Goal: Task Accomplishment & Management: Manage account settings

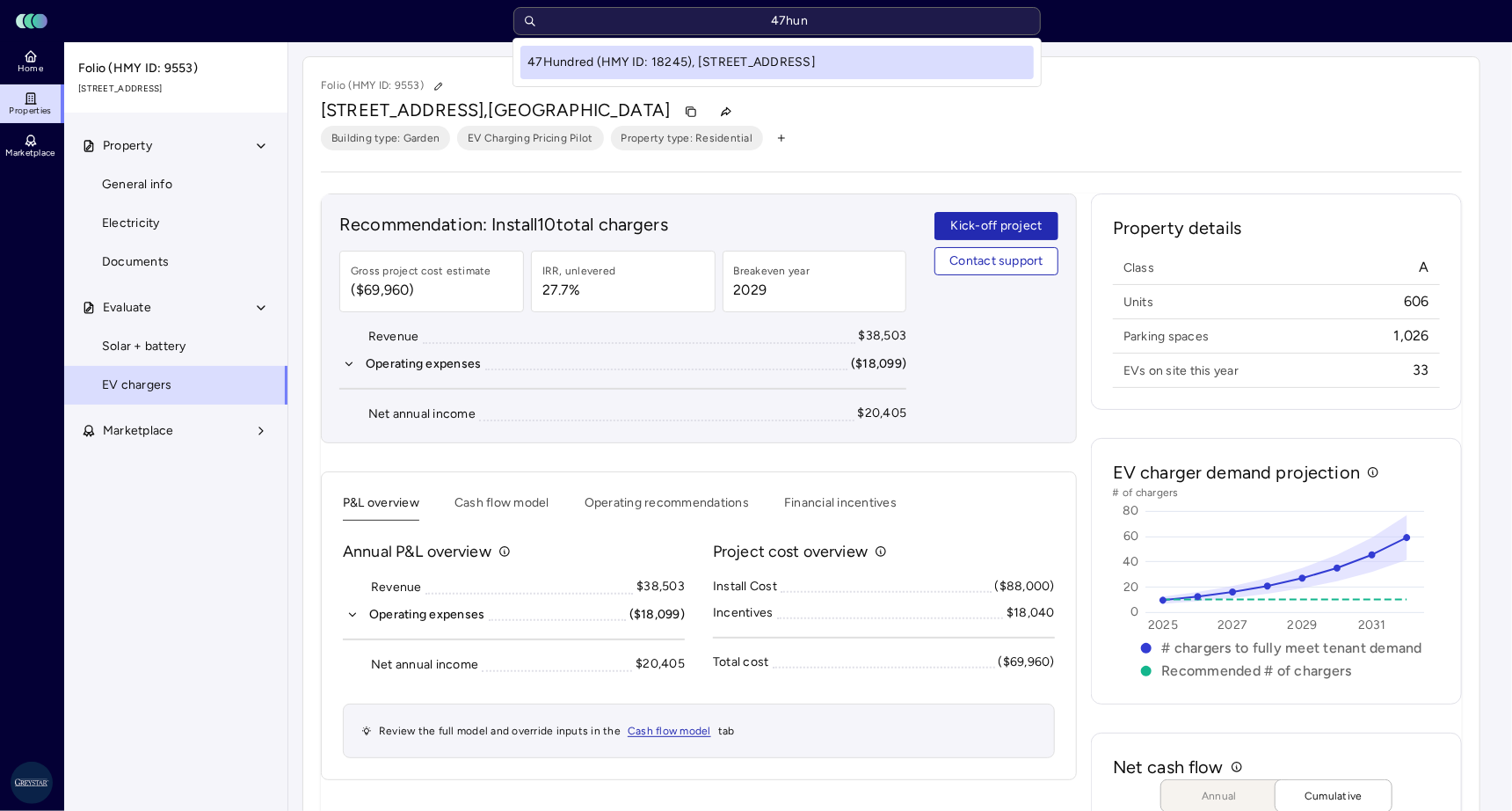
type input "47hund"
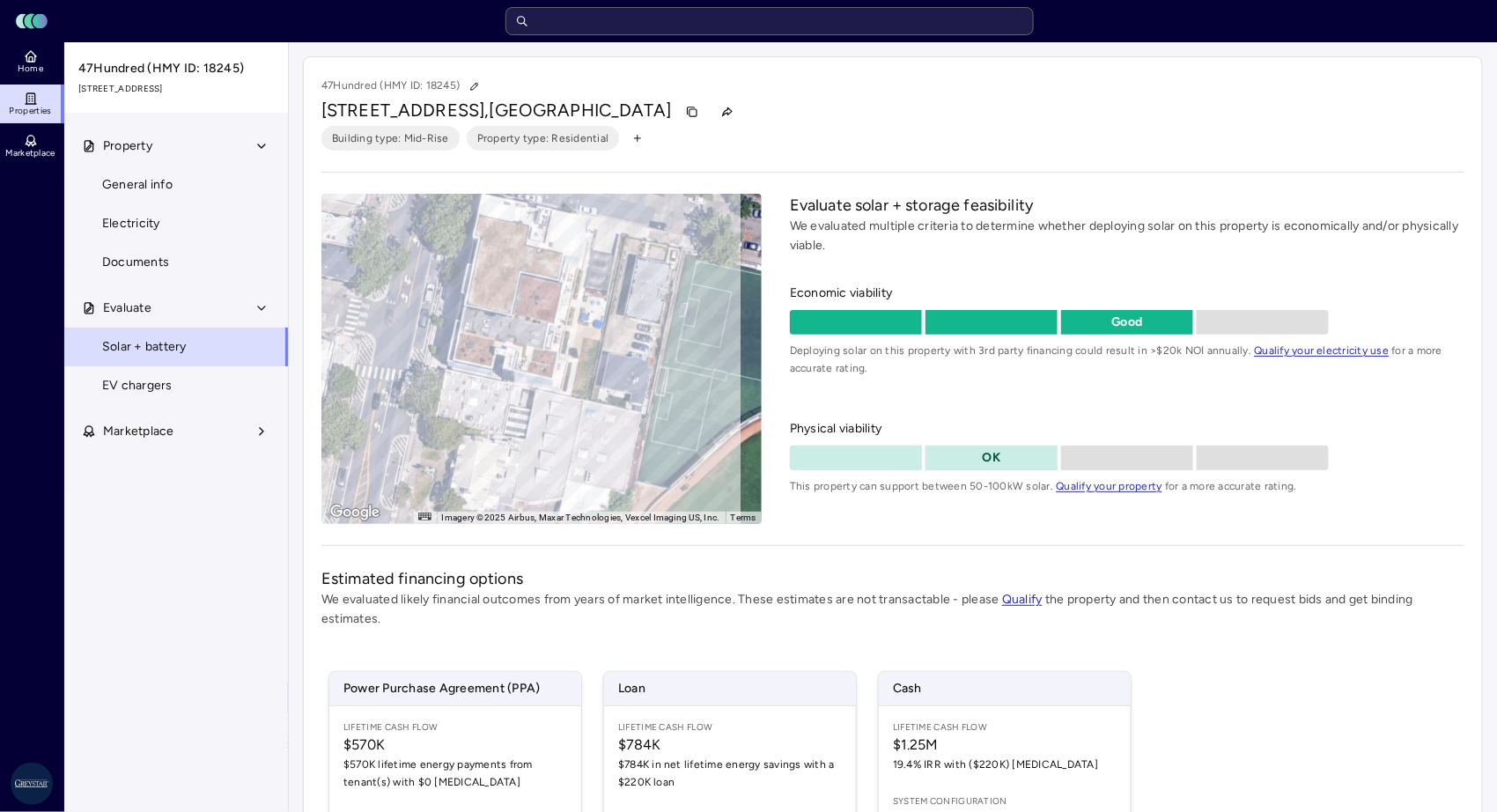
click at [153, 384] on span "EV chargers" at bounding box center [138, 385] width 71 height 19
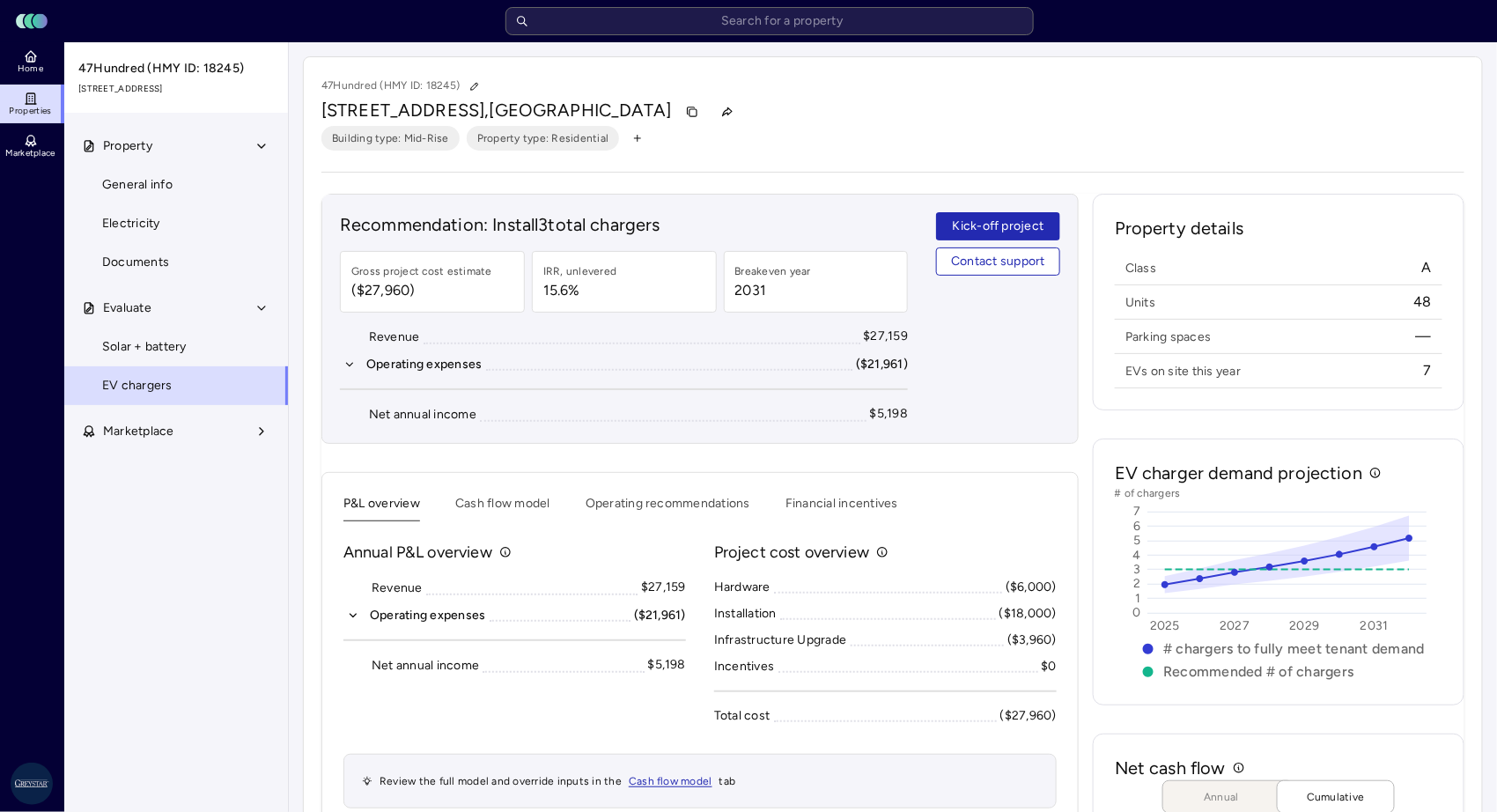
click at [656, 513] on button "Operating recommendations" at bounding box center [668, 507] width 165 height 27
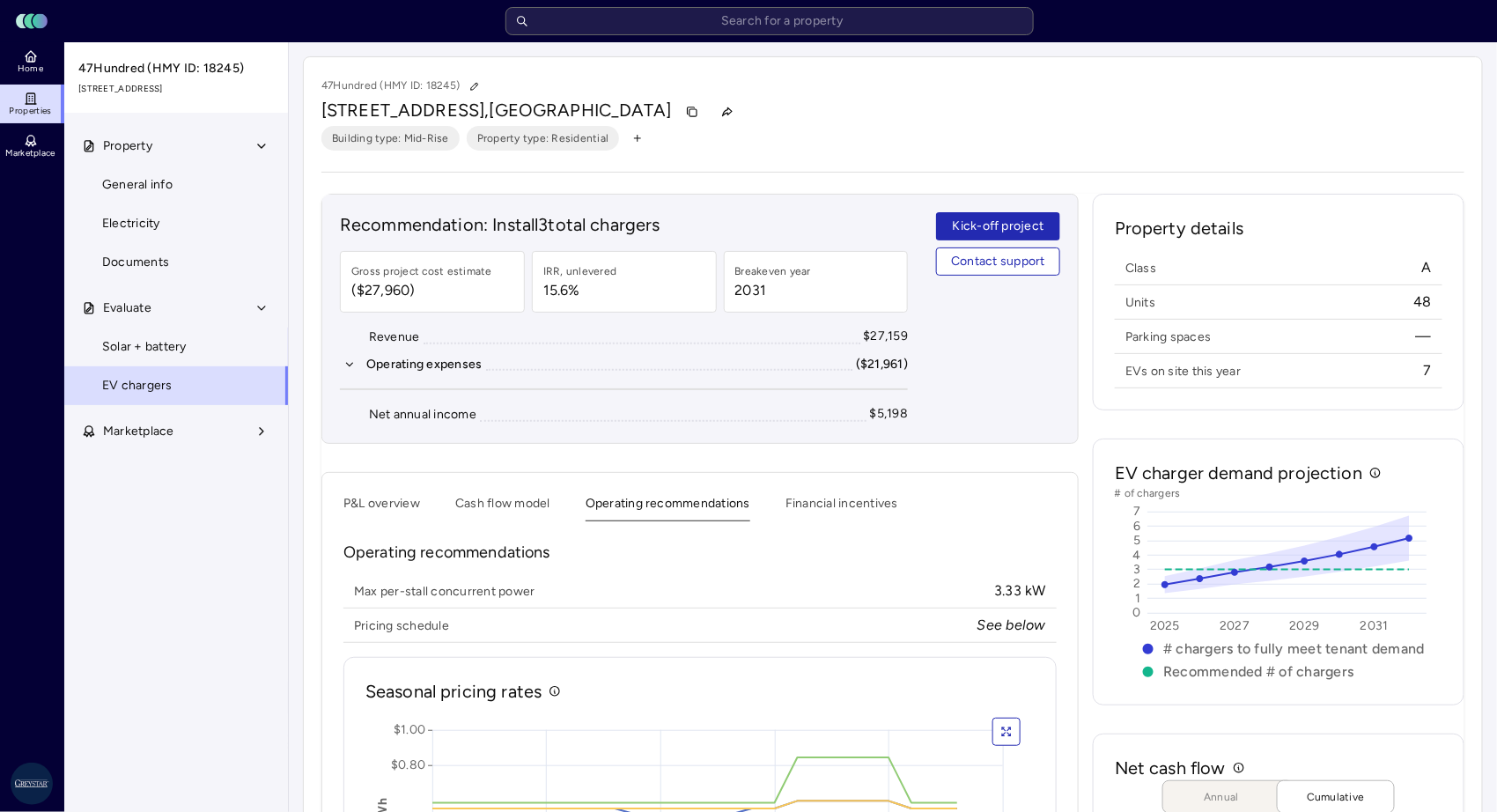
click at [865, 497] on button "Financial incentives" at bounding box center [842, 507] width 113 height 27
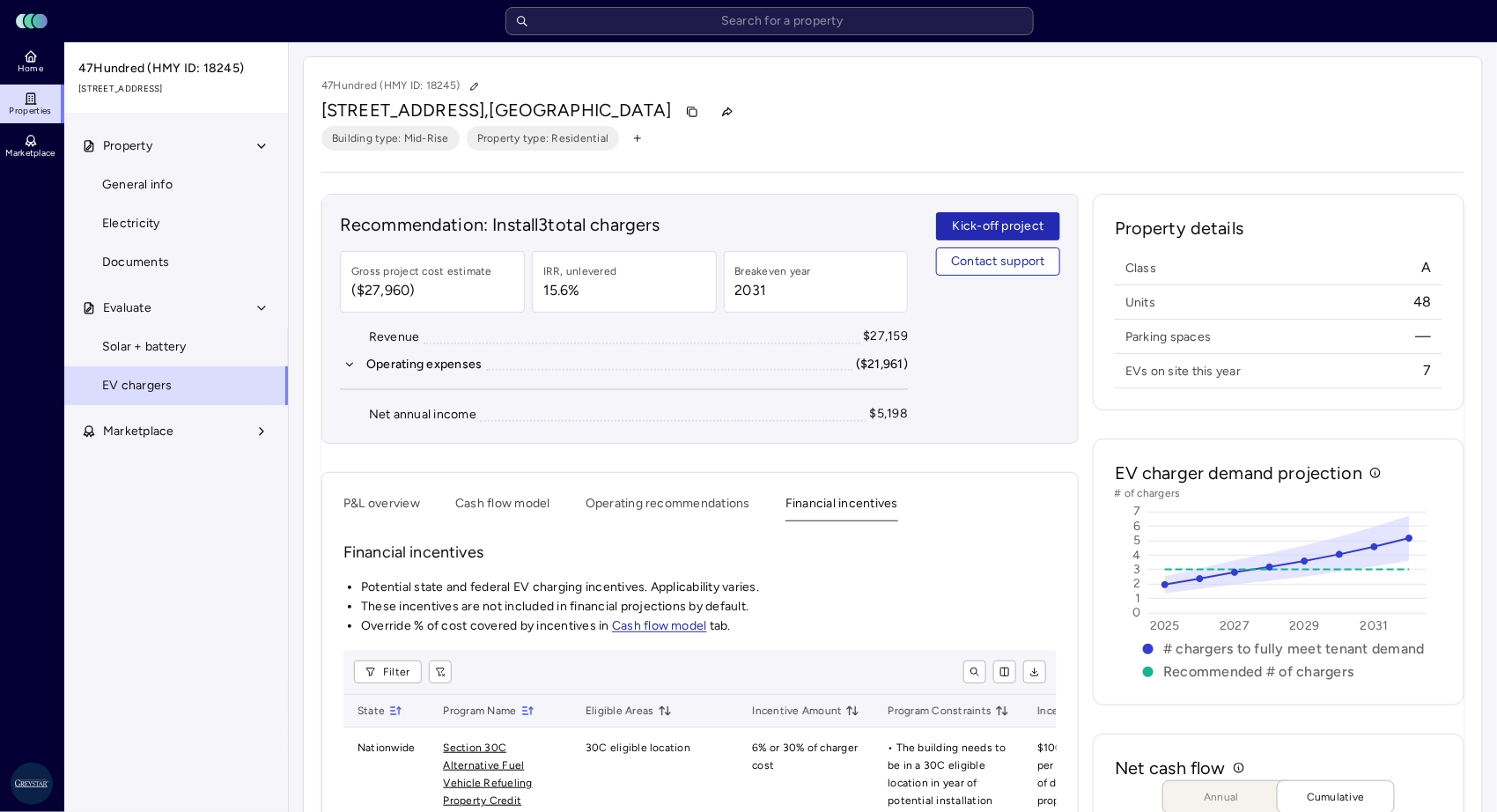
click at [555, 513] on div "P&L overview Cash flow model Operating recommendations Financial incentives" at bounding box center [700, 507] width 714 height 27
click at [522, 510] on button "Cash flow model" at bounding box center [503, 507] width 95 height 27
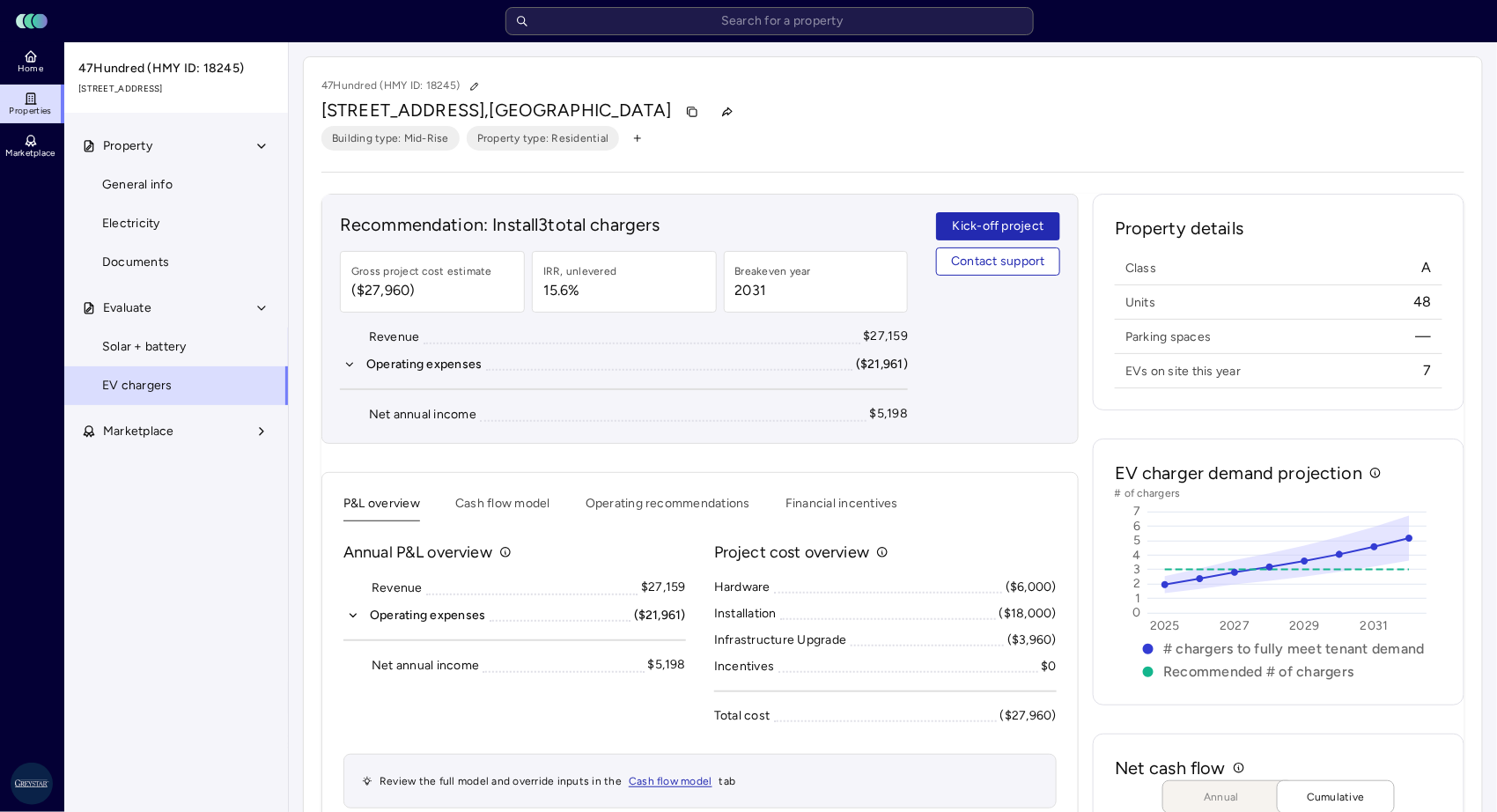
click at [402, 507] on button "P&L overview" at bounding box center [381, 507] width 77 height 27
click at [677, 494] on button "Operating recommendations" at bounding box center [668, 507] width 165 height 27
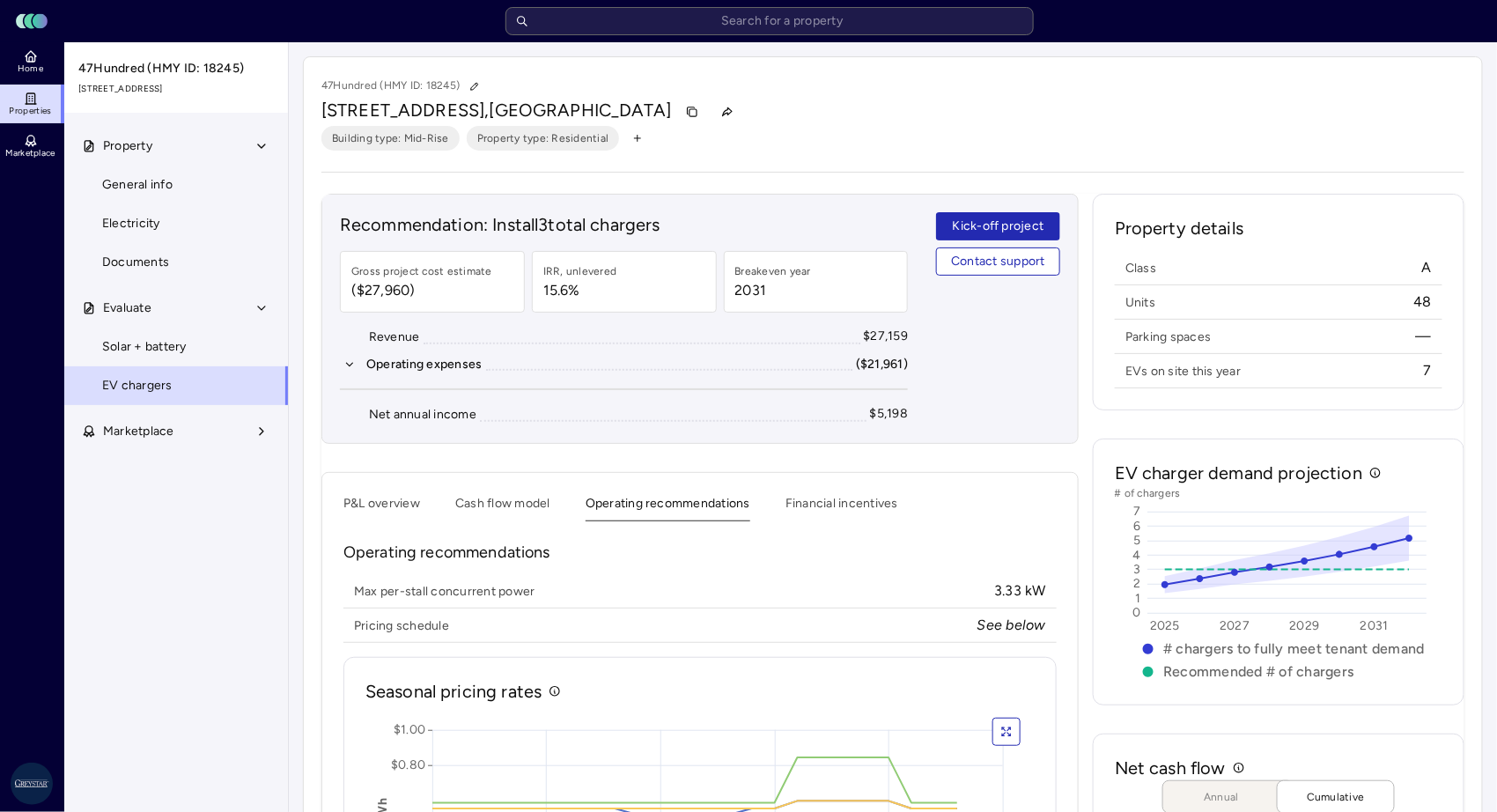
scroll to position [262, 0]
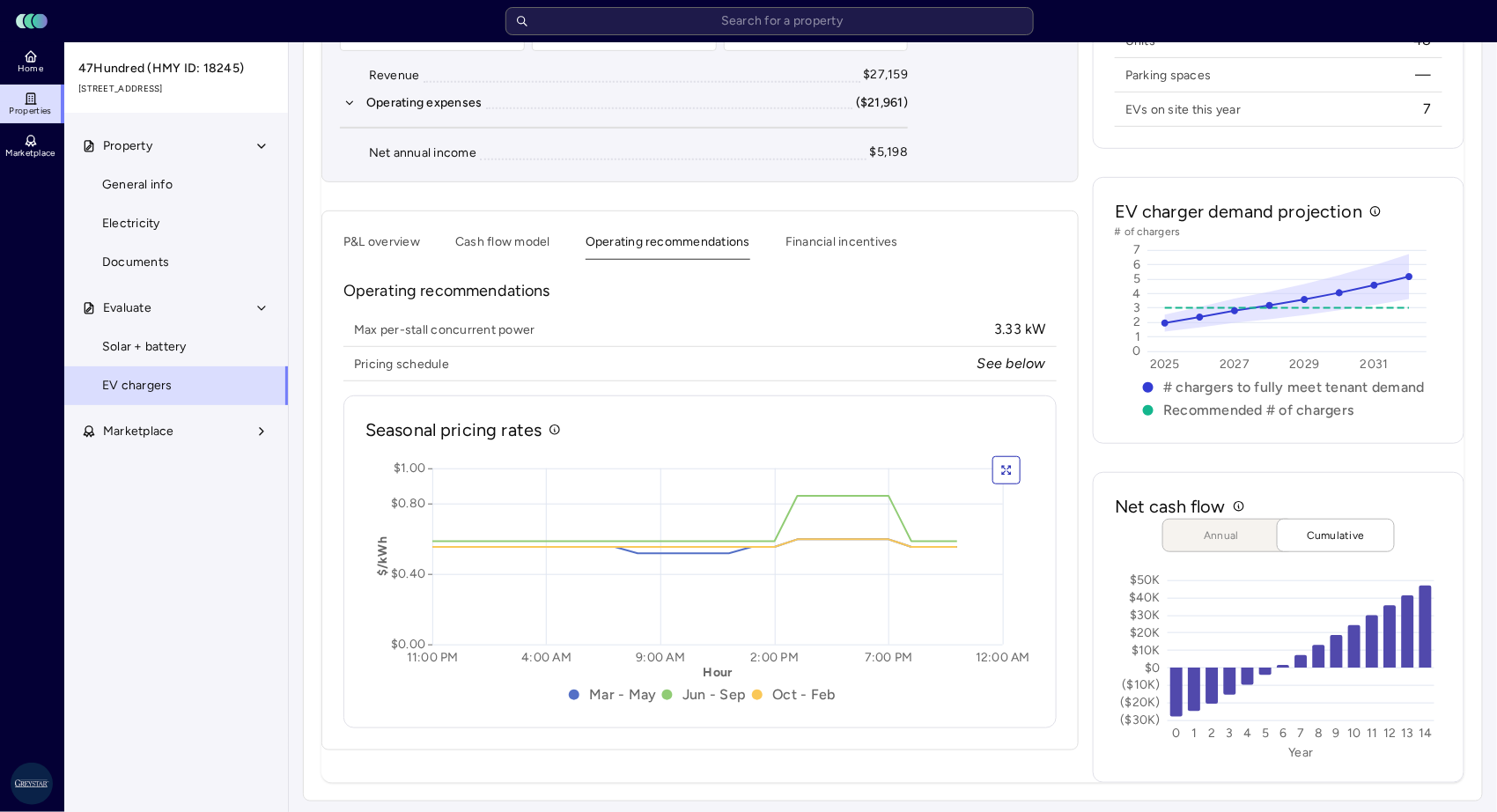
click at [506, 243] on button "Cash flow model" at bounding box center [503, 246] width 95 height 27
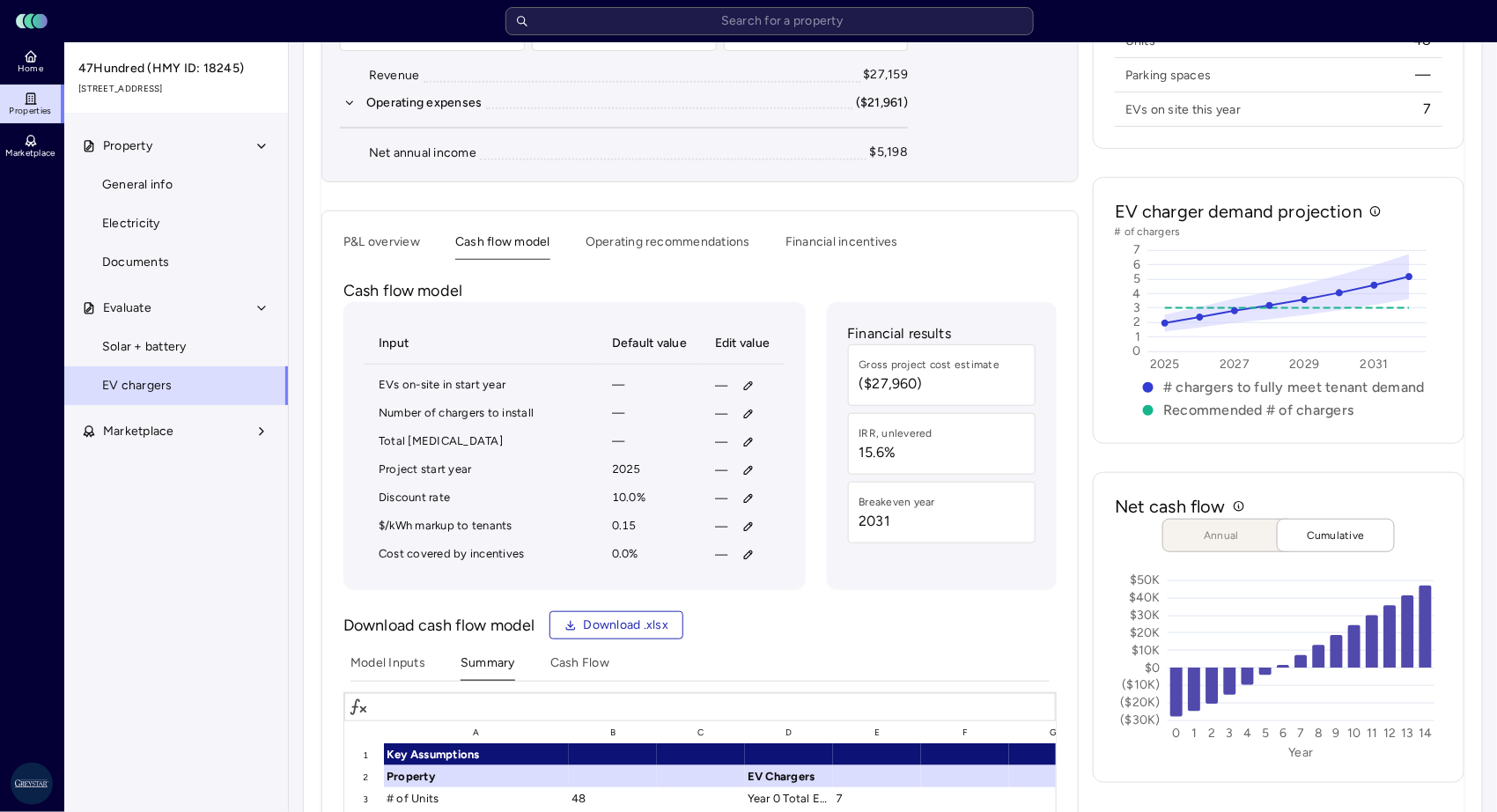
scroll to position [294, 0]
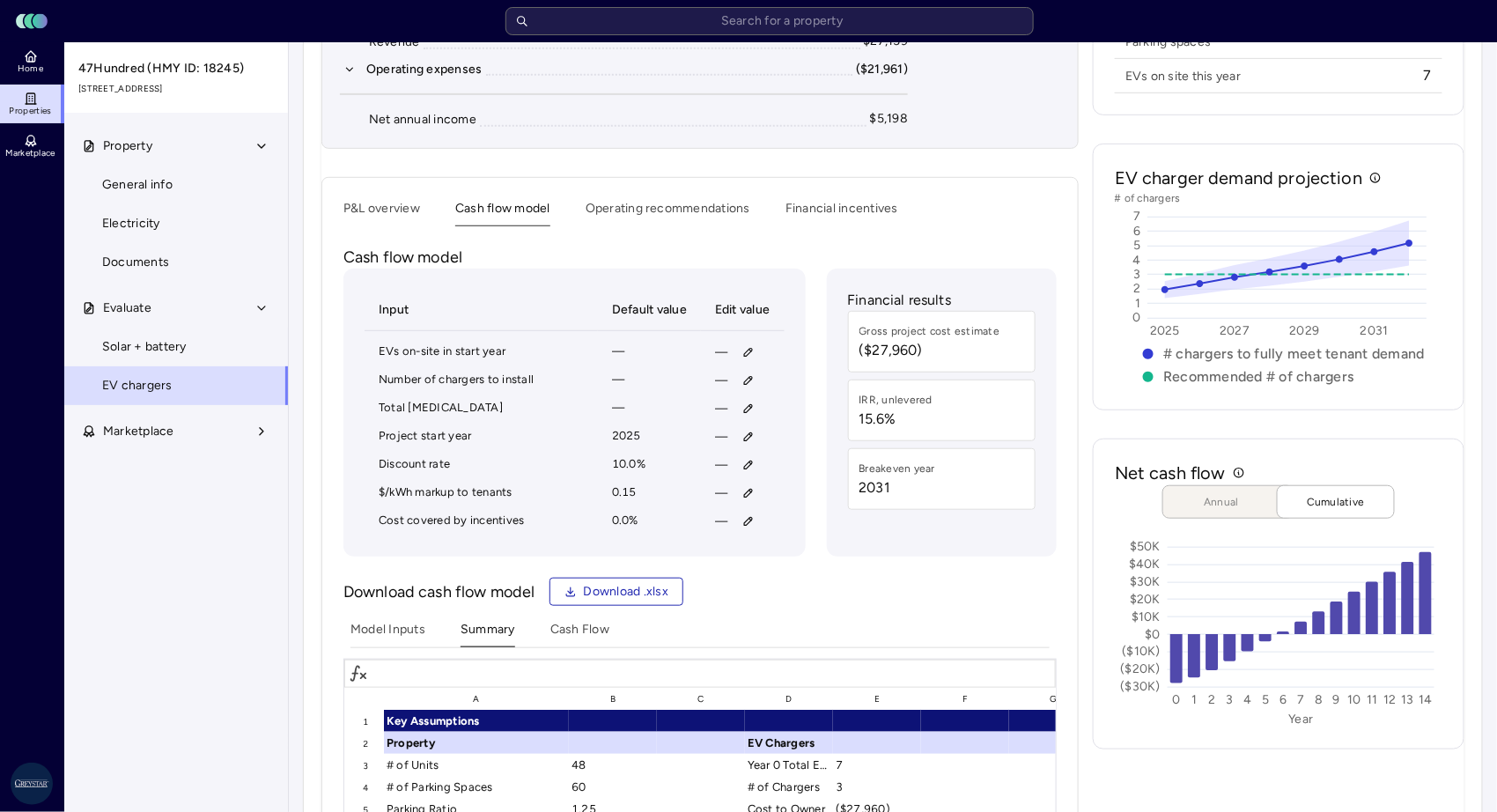
click at [747, 521] on icon "button" at bounding box center [749, 521] width 12 height 12
type input "90"
click at [828, 634] on span "Save" at bounding box center [831, 631] width 28 height 19
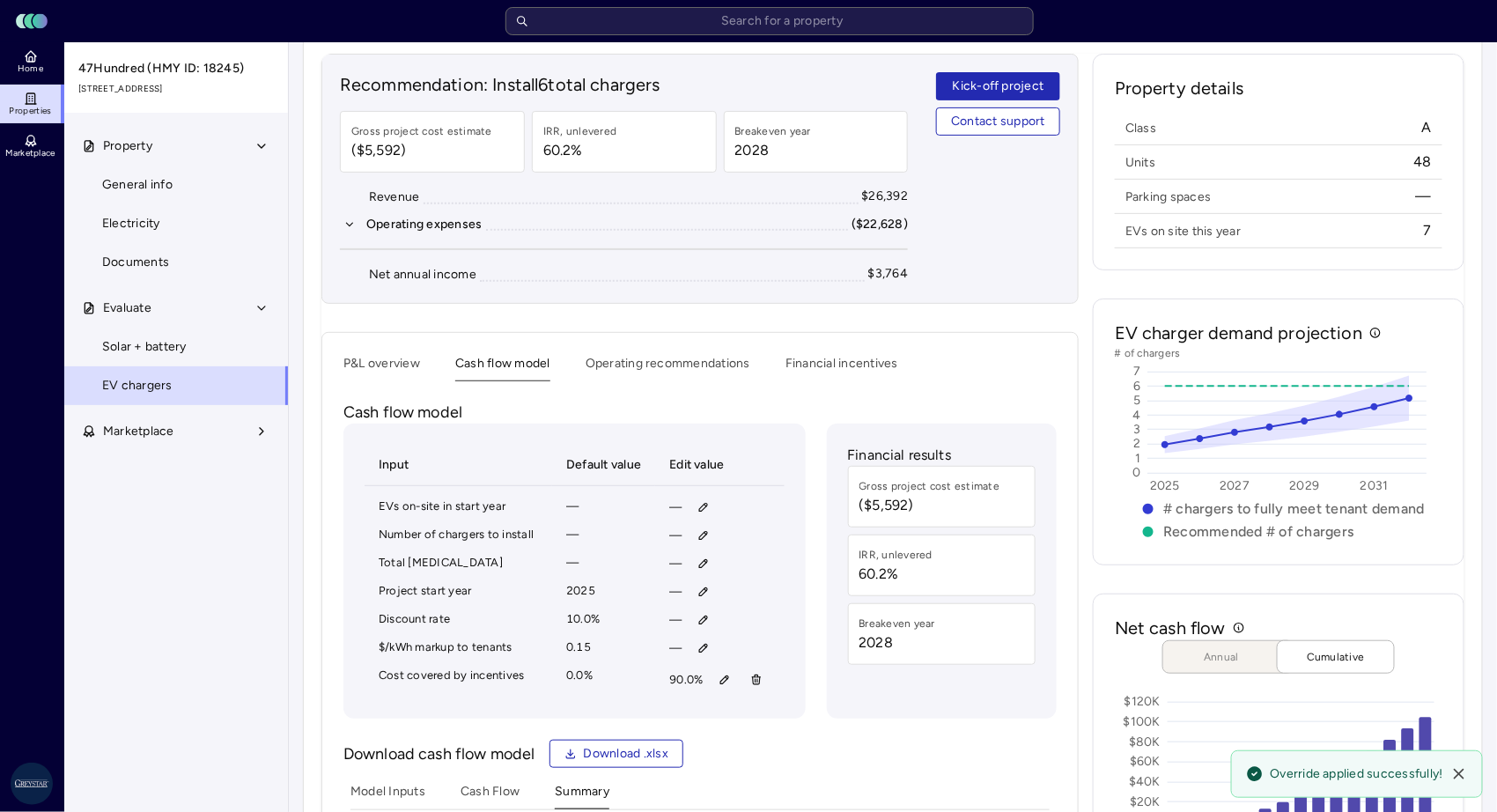
scroll to position [0, 0]
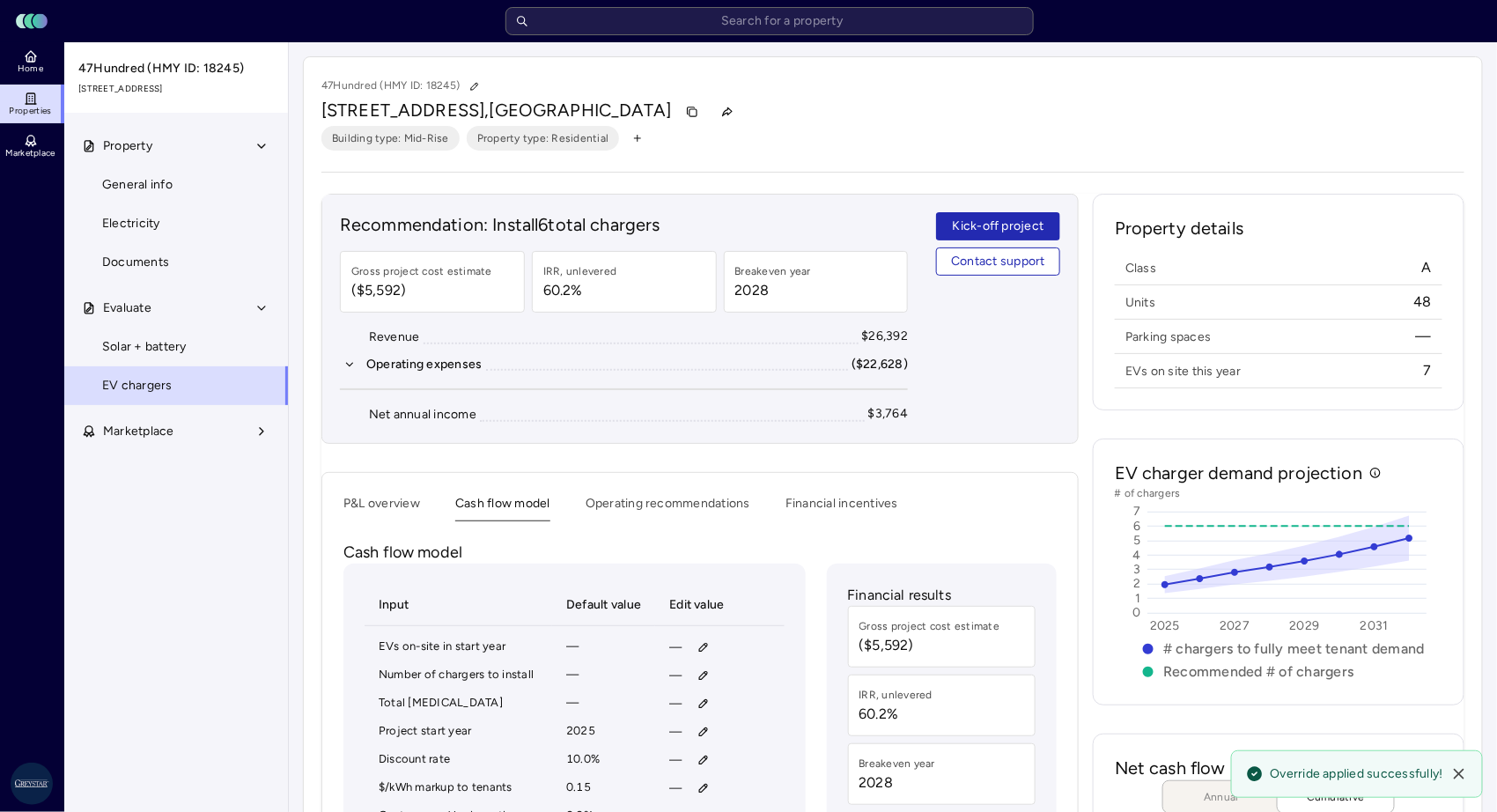
click at [352, 504] on button "P&L overview" at bounding box center [381, 507] width 77 height 27
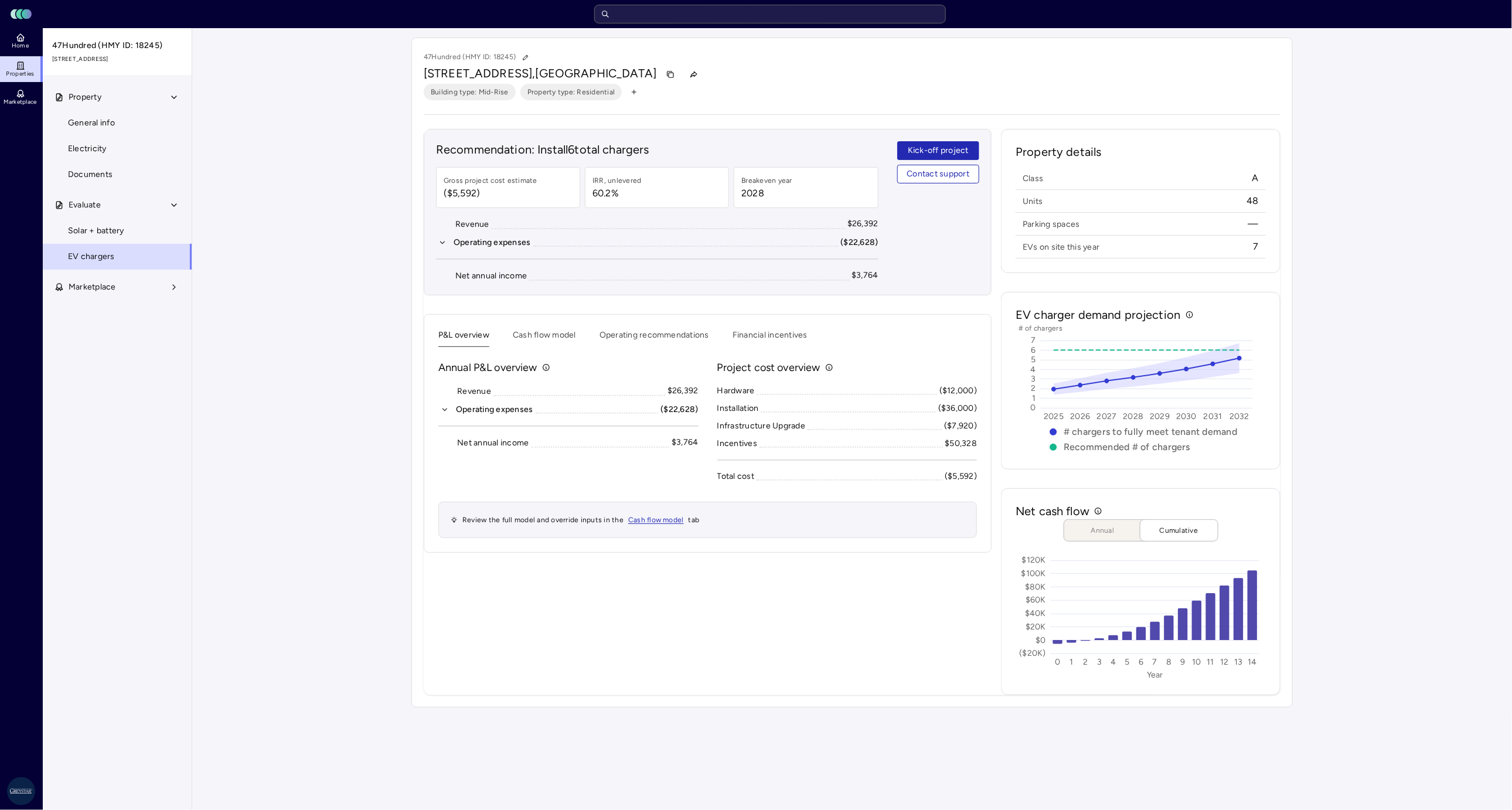
click at [694, 11] on input "text" at bounding box center [770, 14] width 352 height 19
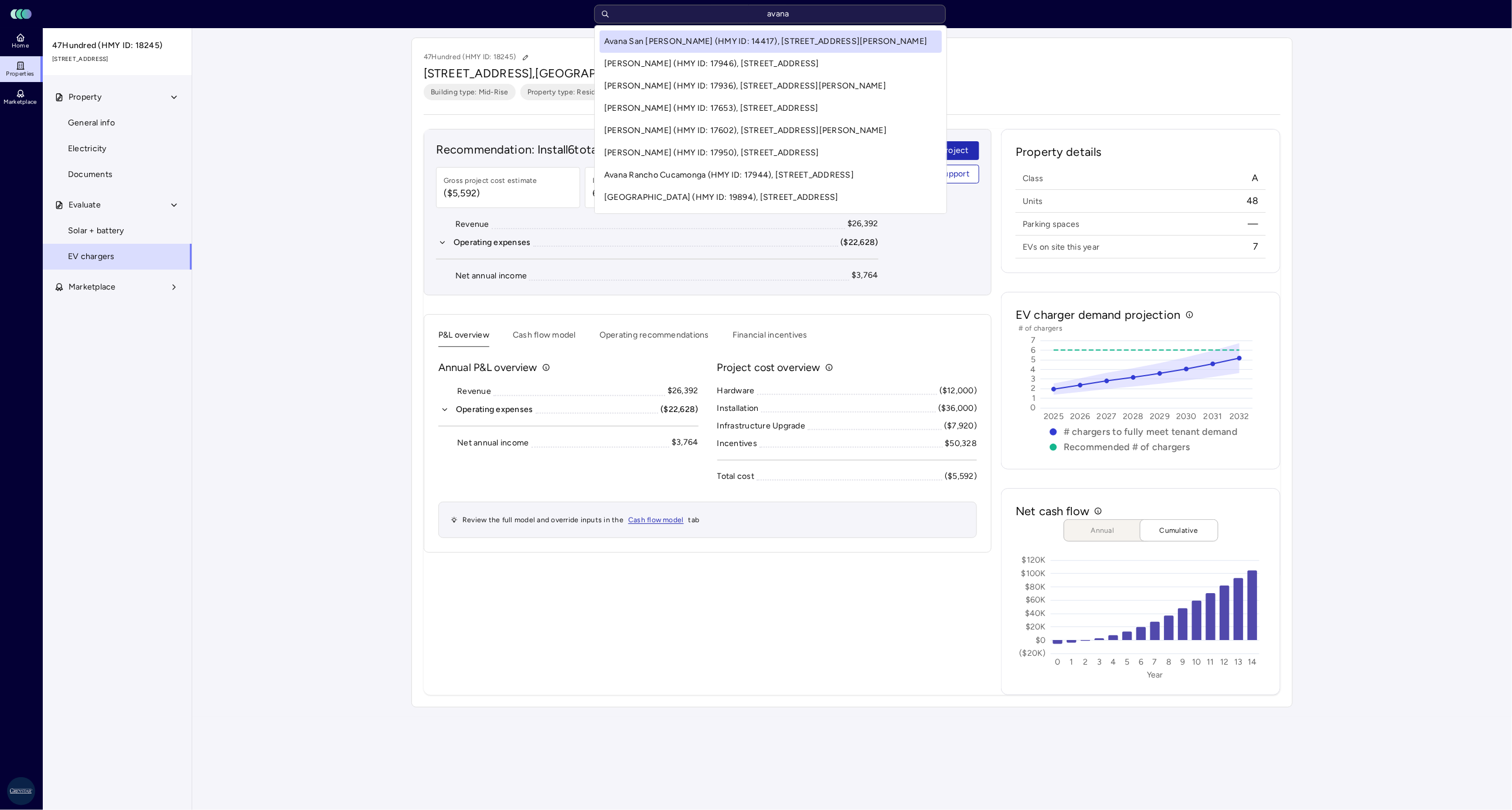
type input "avana r"
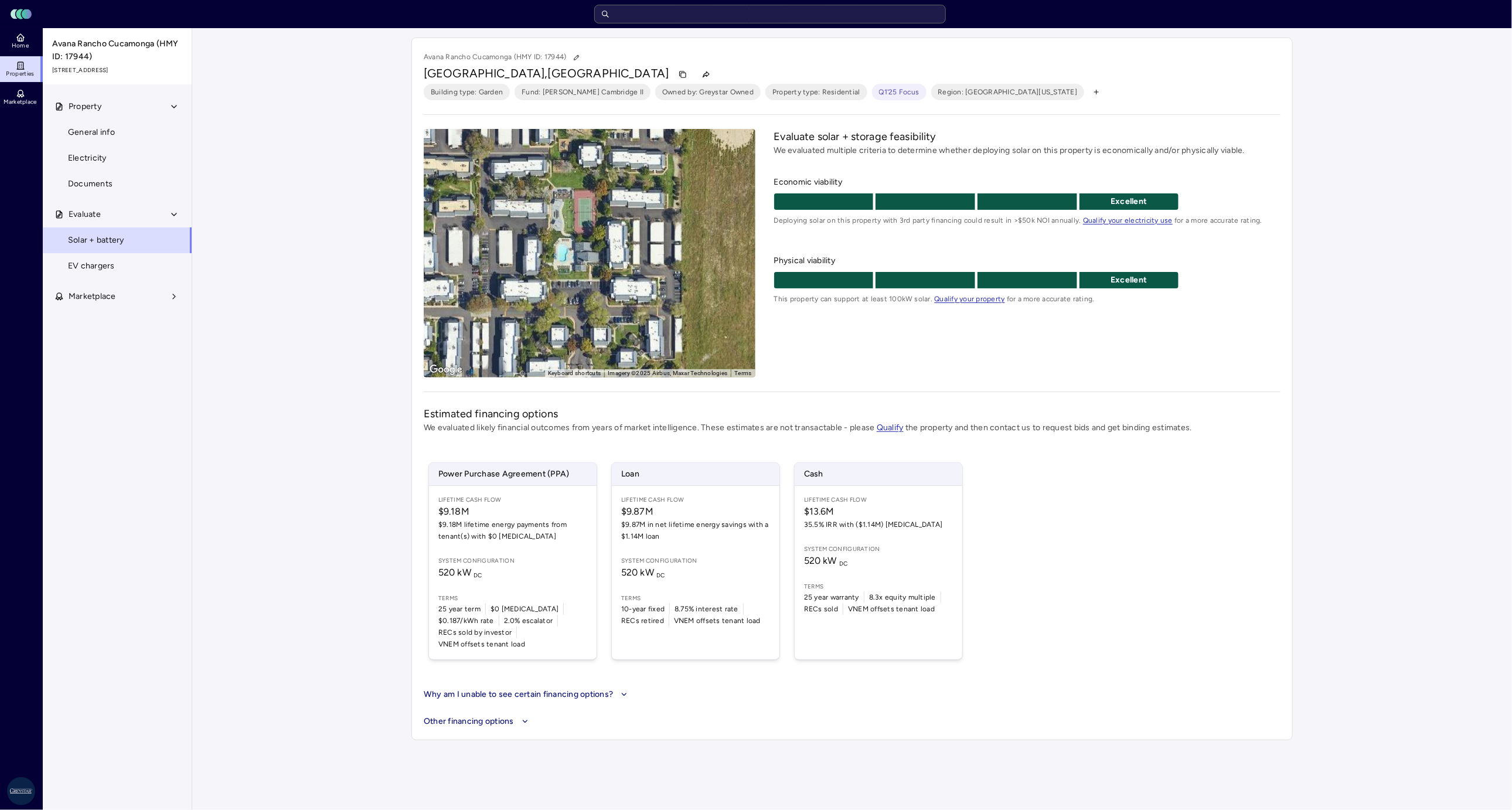
click at [93, 289] on div "Property General info Electricity Documents Evaluate Solar + battery EV charger…" at bounding box center [118, 452] width 150 height 716
click at [102, 272] on span "EV chargers" at bounding box center [92, 266] width 47 height 13
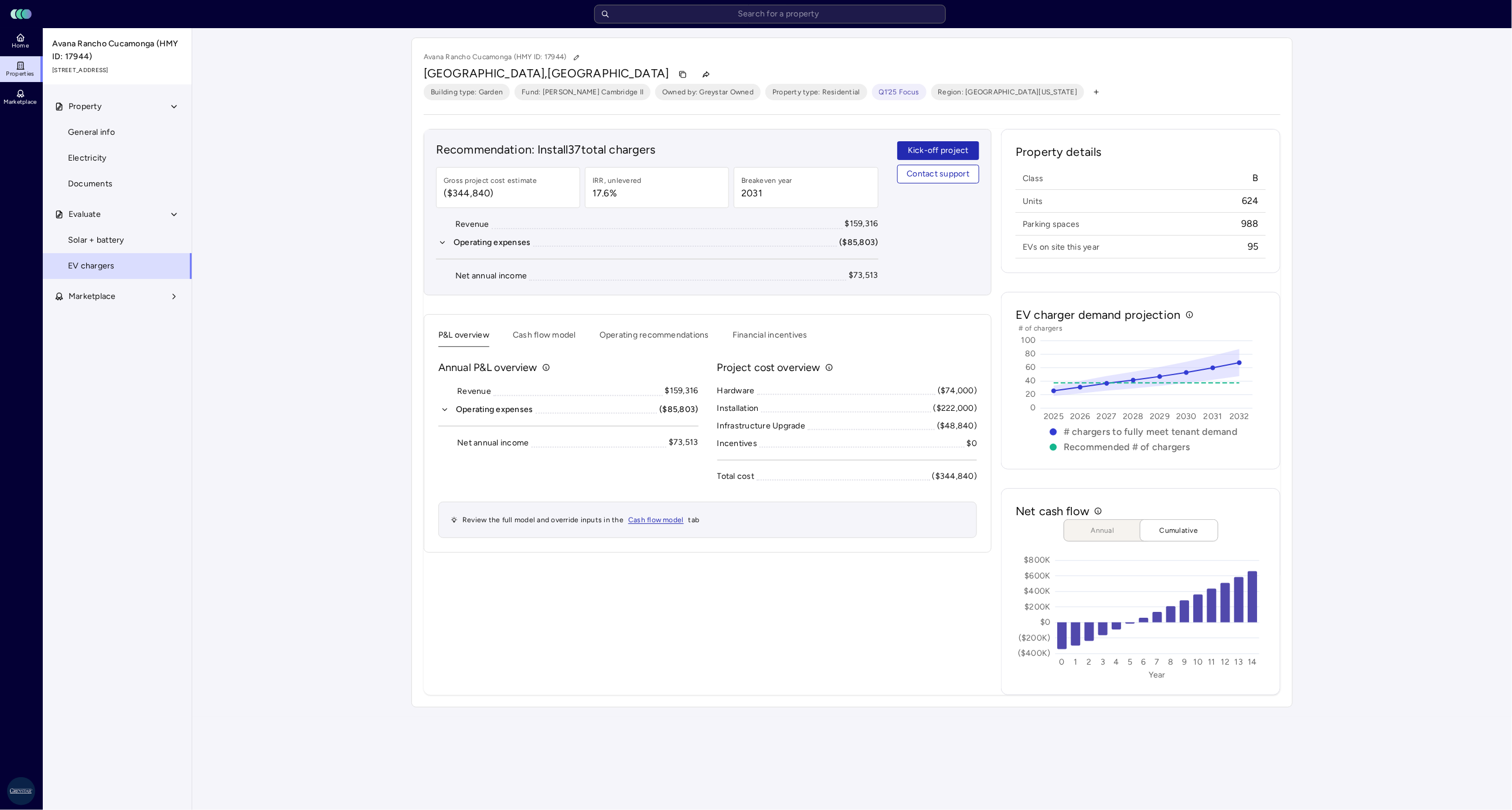
click at [735, 342] on button "Financial incentives" at bounding box center [770, 338] width 75 height 18
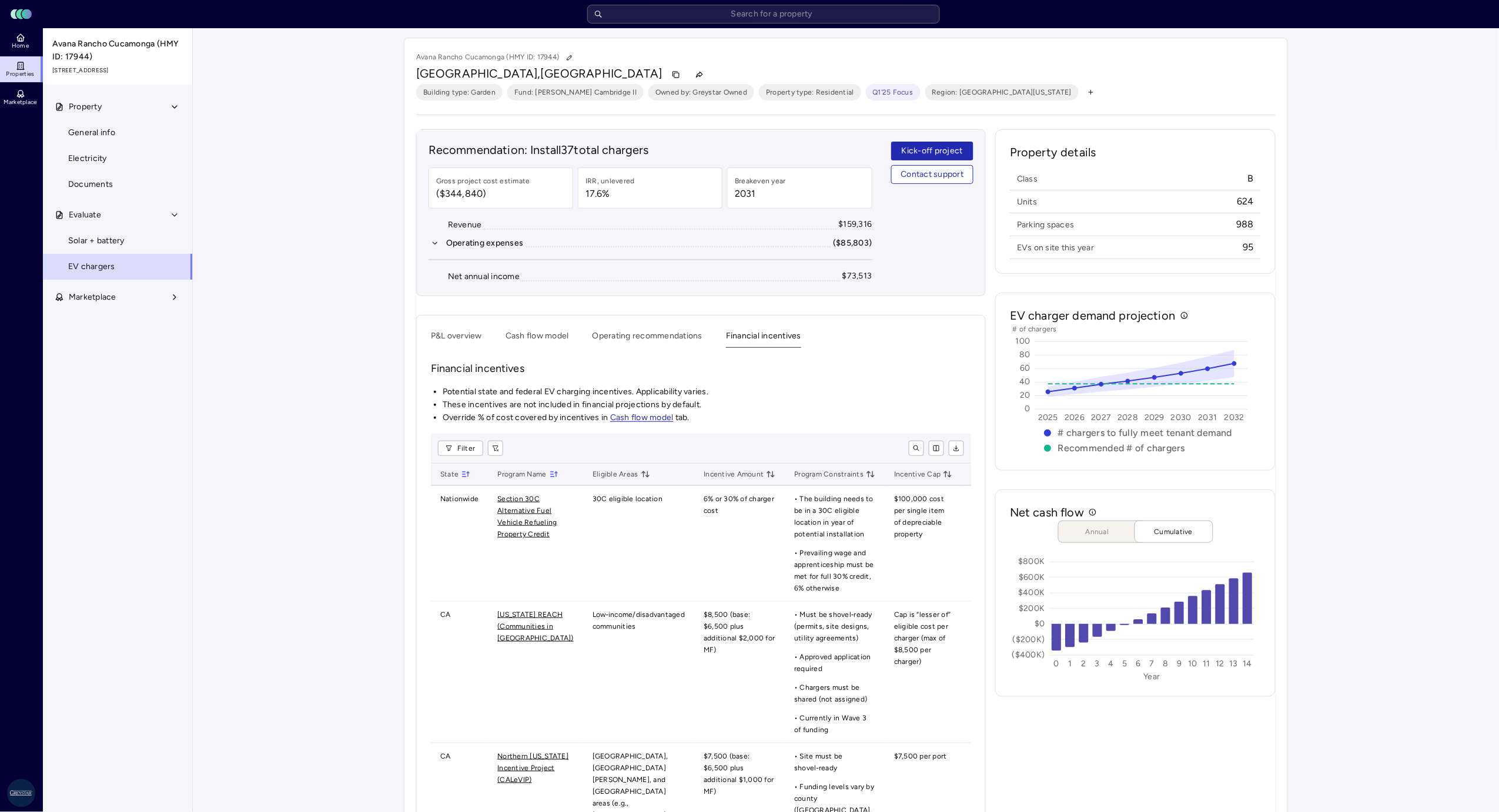
click at [544, 328] on div "P&L overview Cash flow model Operating recommendations Financial incentives Fin…" at bounding box center [701, 613] width 569 height 596
click at [536, 335] on button "Cash flow model" at bounding box center [538, 338] width 64 height 18
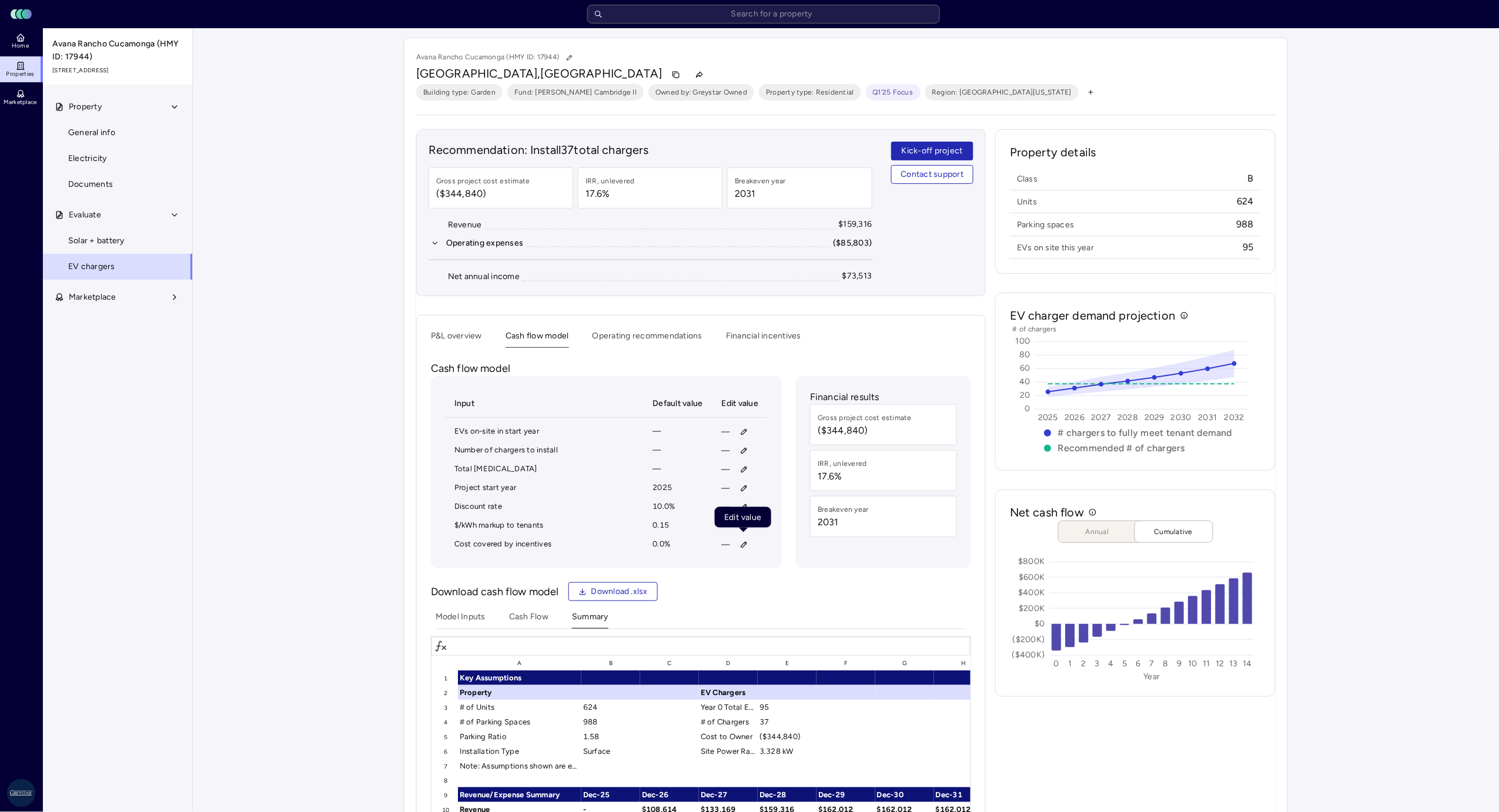
click at [740, 541] on icon "button" at bounding box center [744, 545] width 8 height 8
type input "90"
click at [796, 541] on span "Save" at bounding box center [799, 624] width 19 height 13
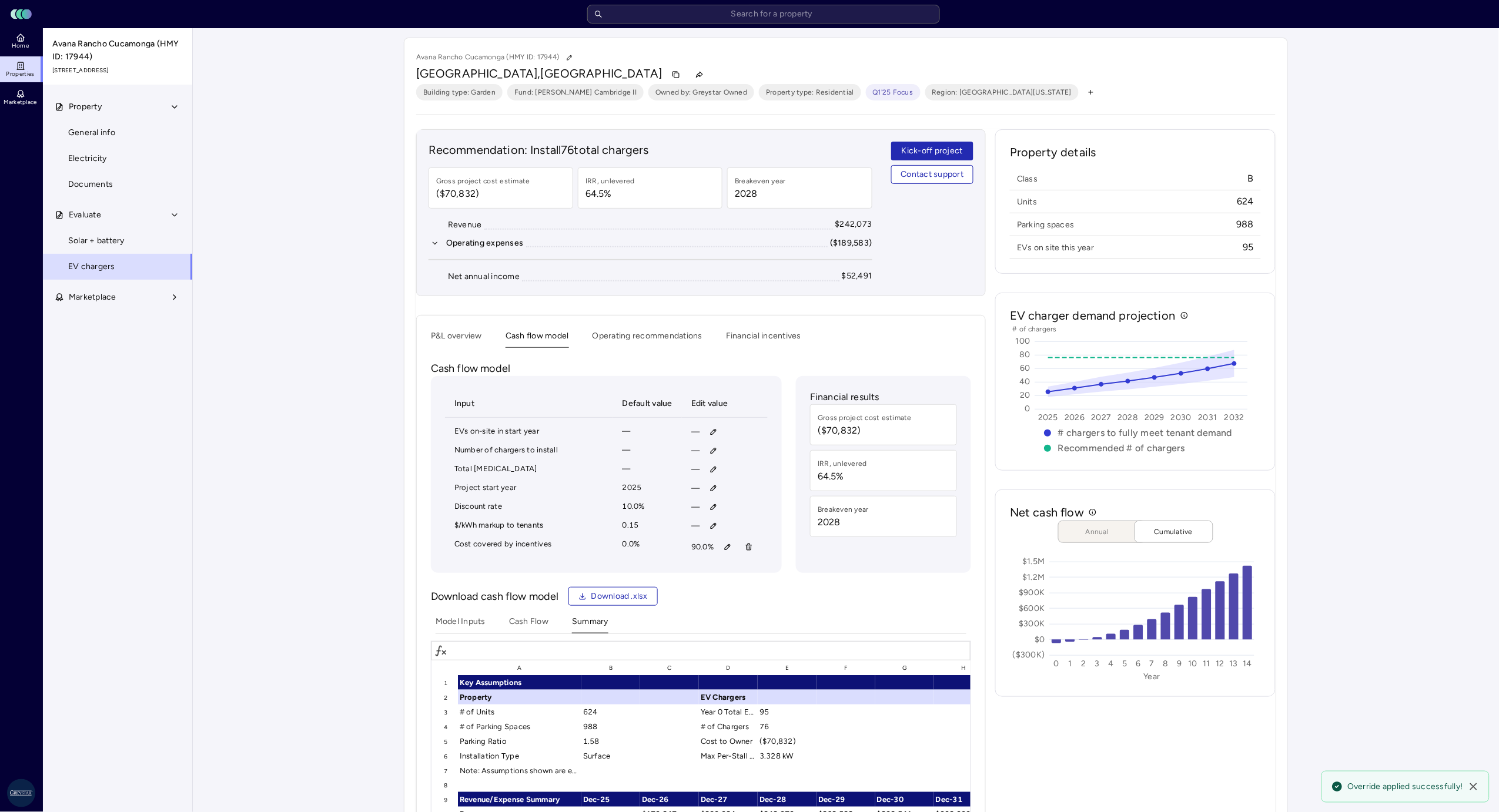
click at [713, 449] on icon "button" at bounding box center [714, 451] width 8 height 8
type input "37"
click at [750, 520] on button "Save" at bounding box center [770, 529] width 39 height 19
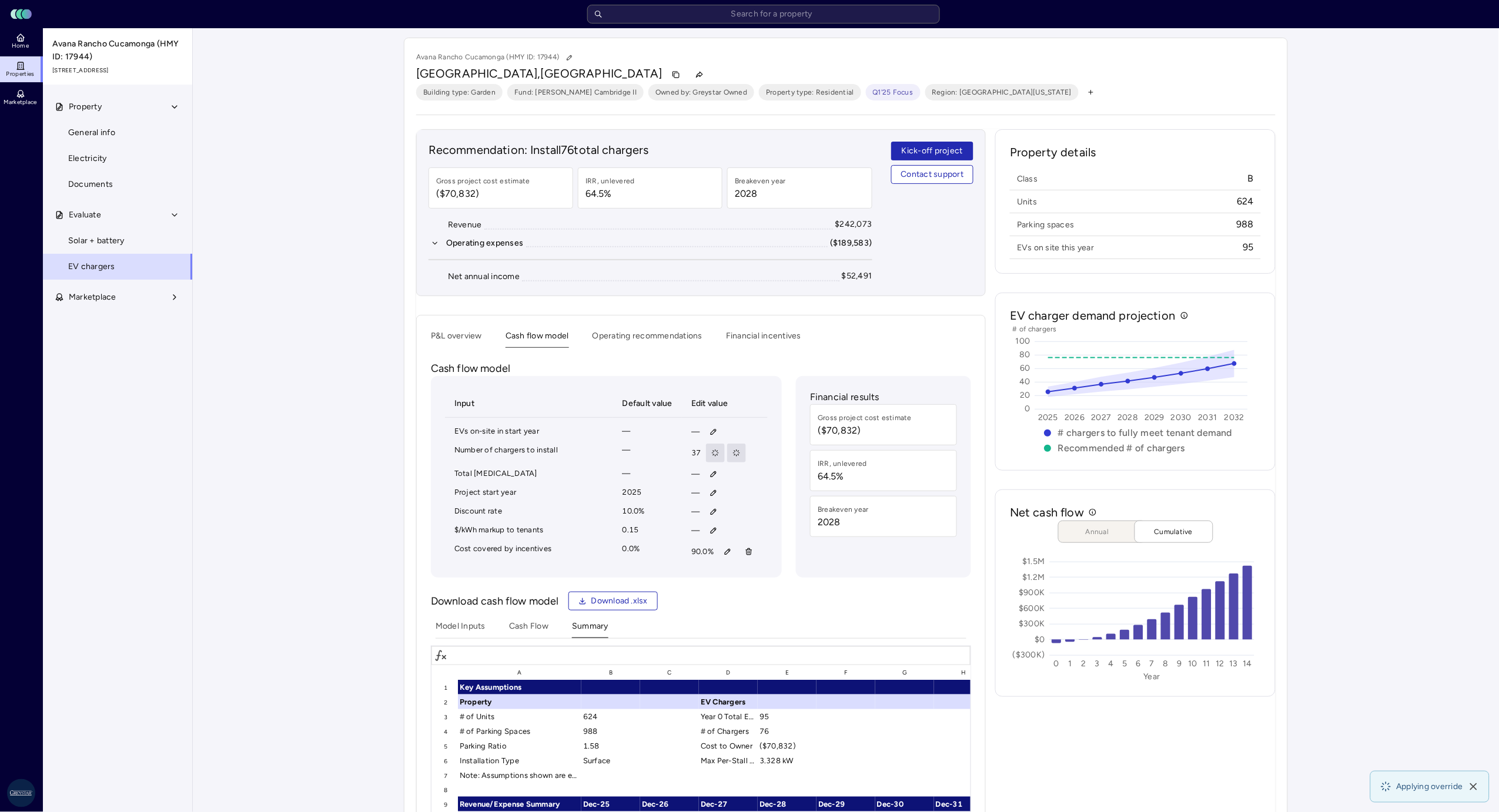
click at [460, 335] on button "P&L overview" at bounding box center [456, 338] width 51 height 18
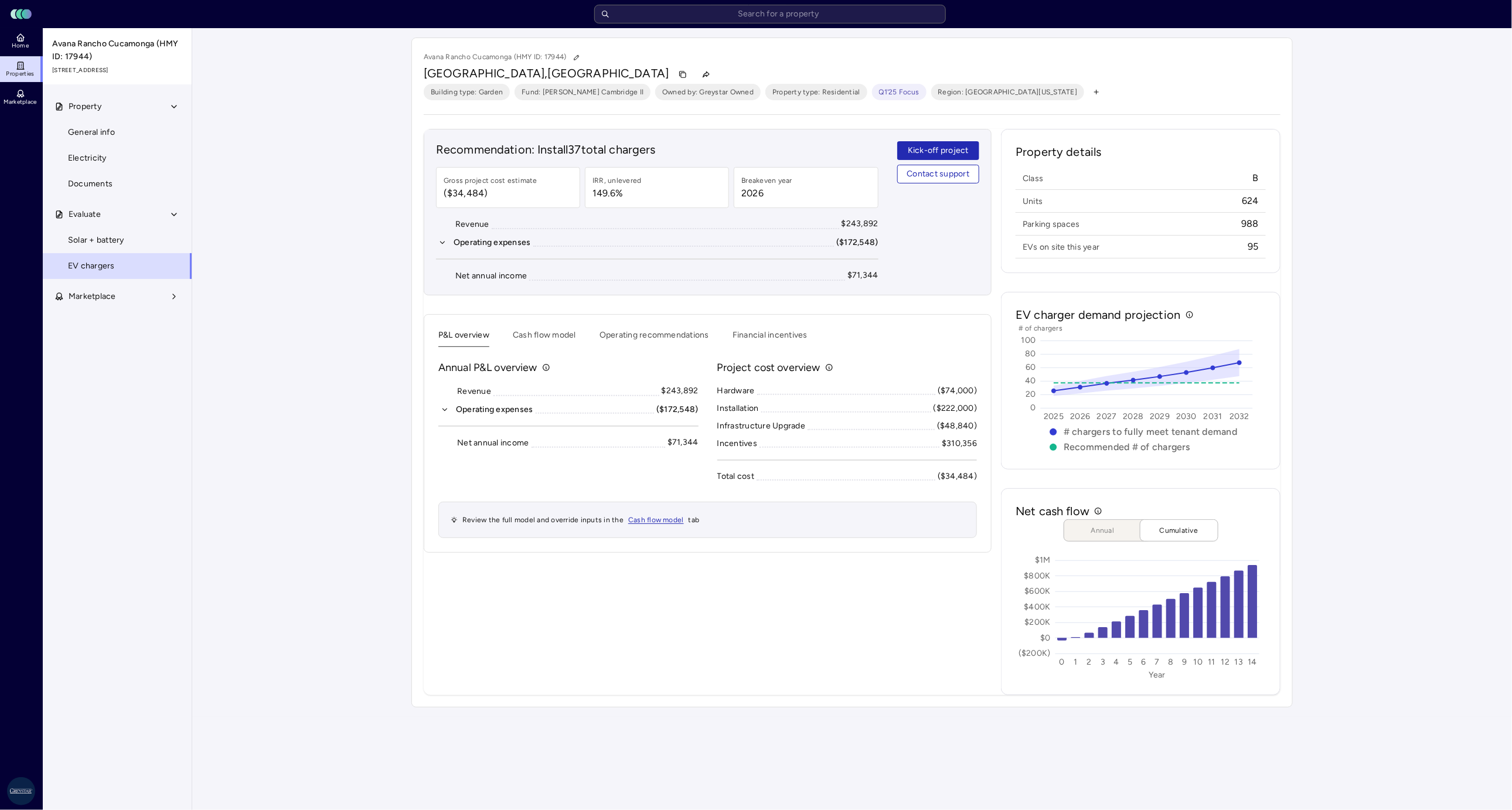
click at [649, 14] on input "text" at bounding box center [770, 14] width 352 height 19
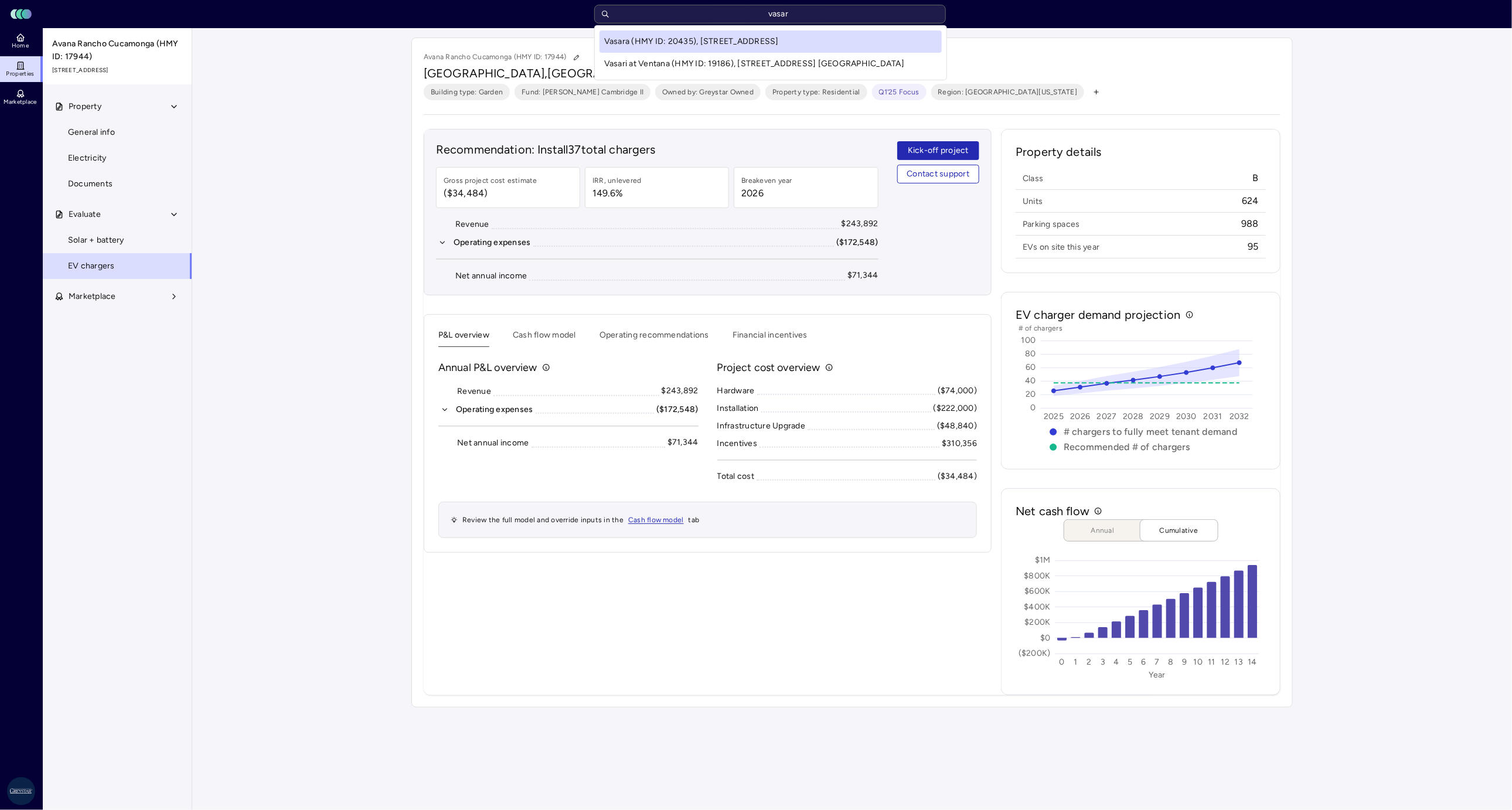
type input "vasara"
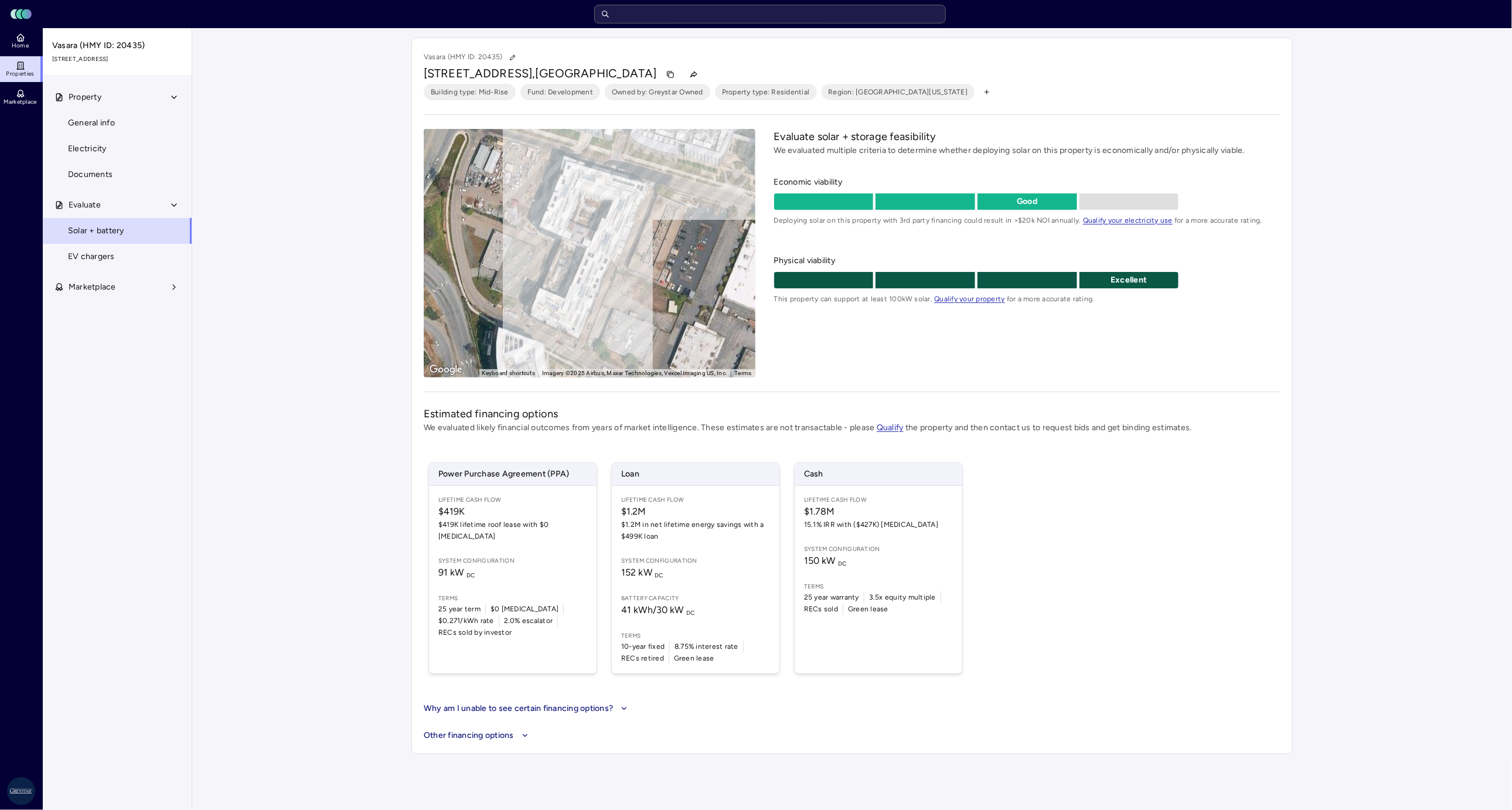
click at [76, 255] on span "EV chargers" at bounding box center [92, 256] width 47 height 13
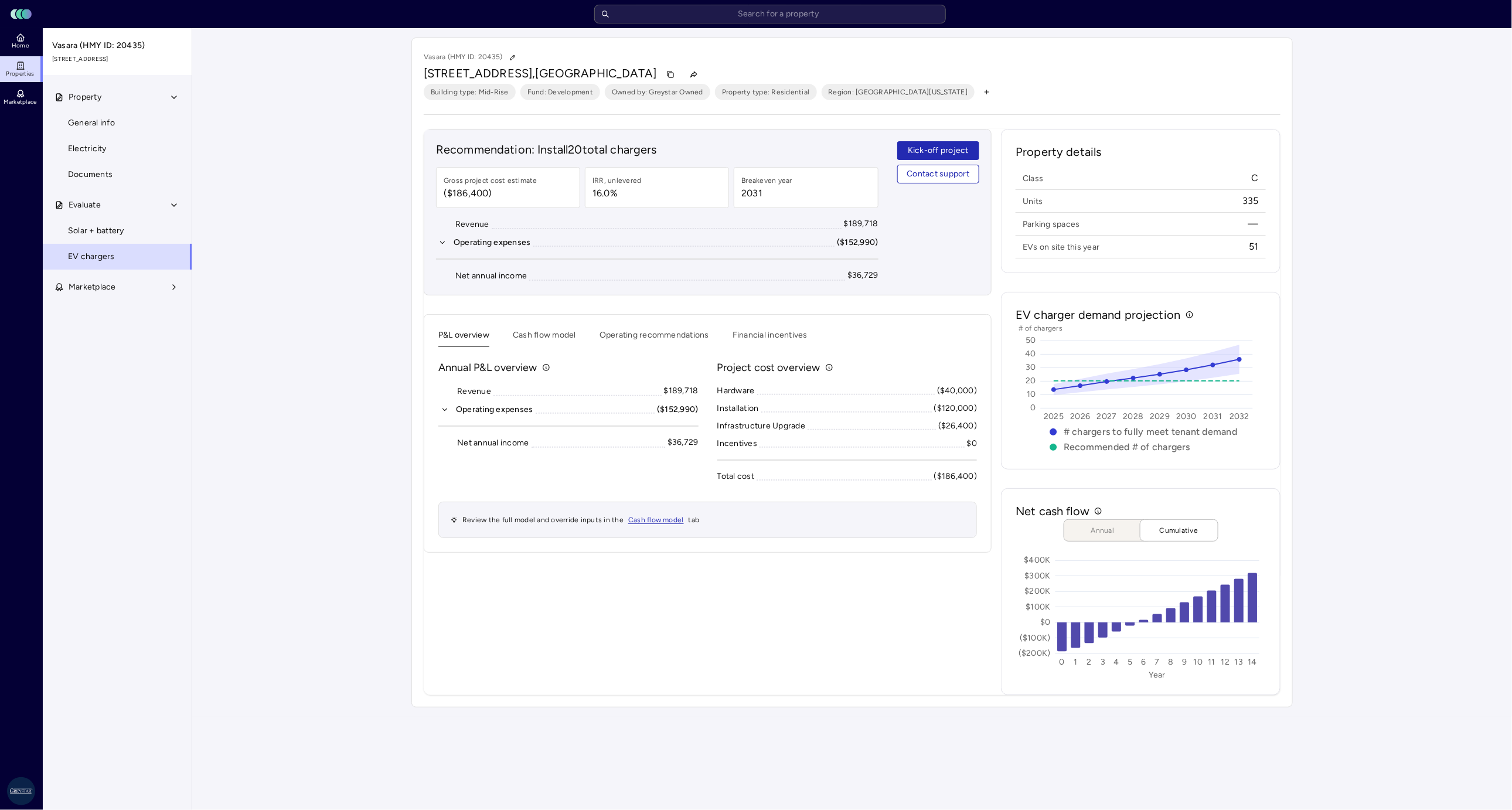
click at [560, 335] on button "Cash flow model" at bounding box center [545, 338] width 63 height 18
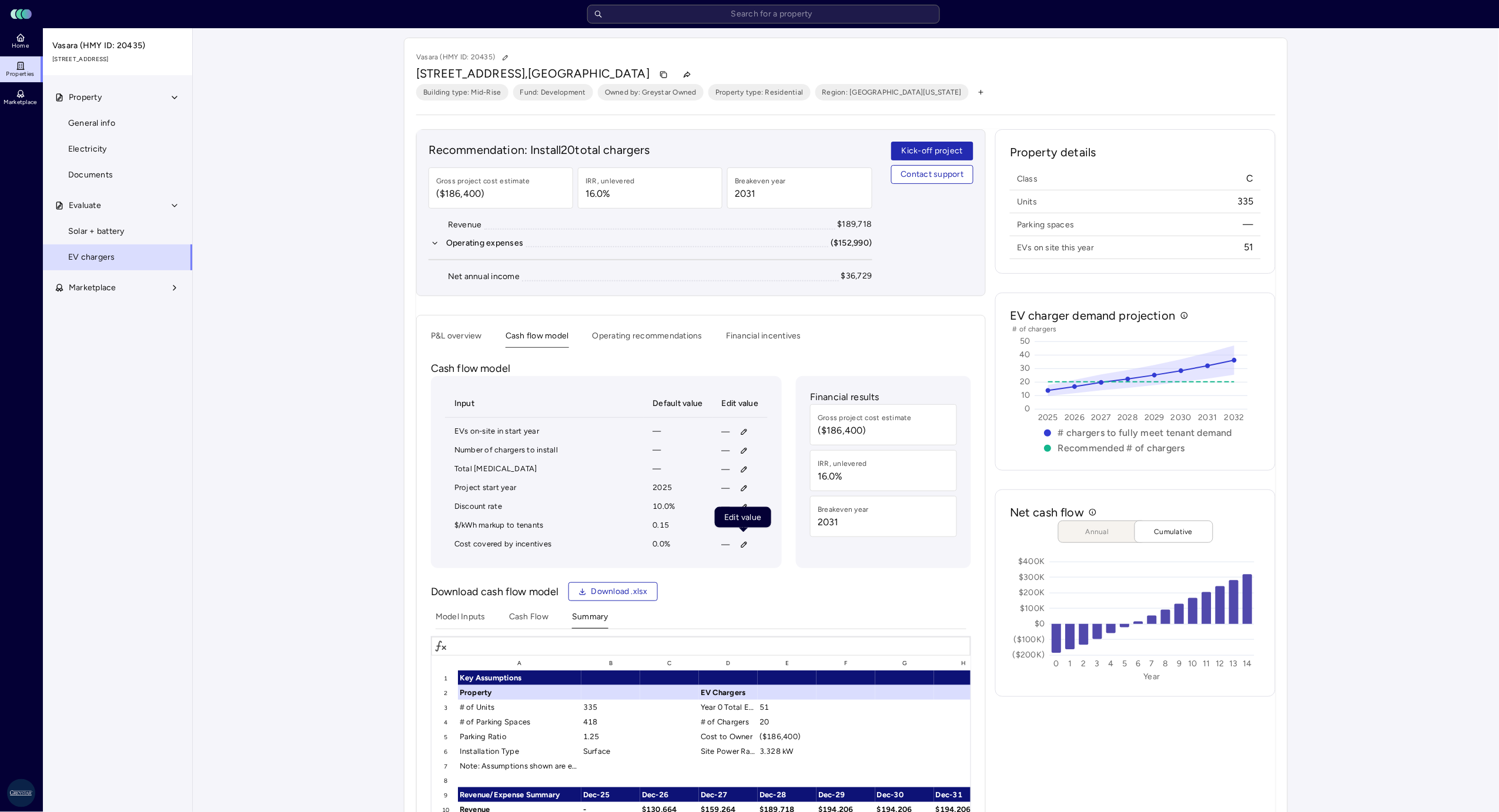
click at [750, 541] on button "button" at bounding box center [744, 545] width 19 height 19
type input "90"
click at [795, 541] on form "Edit Cost covered by incentives 90 Clear Save" at bounding box center [744, 601] width 150 height 65
click at [795, 541] on span "Save" at bounding box center [799, 624] width 19 height 13
click at [741, 453] on polygon at bounding box center [744, 454] width 9 height 5
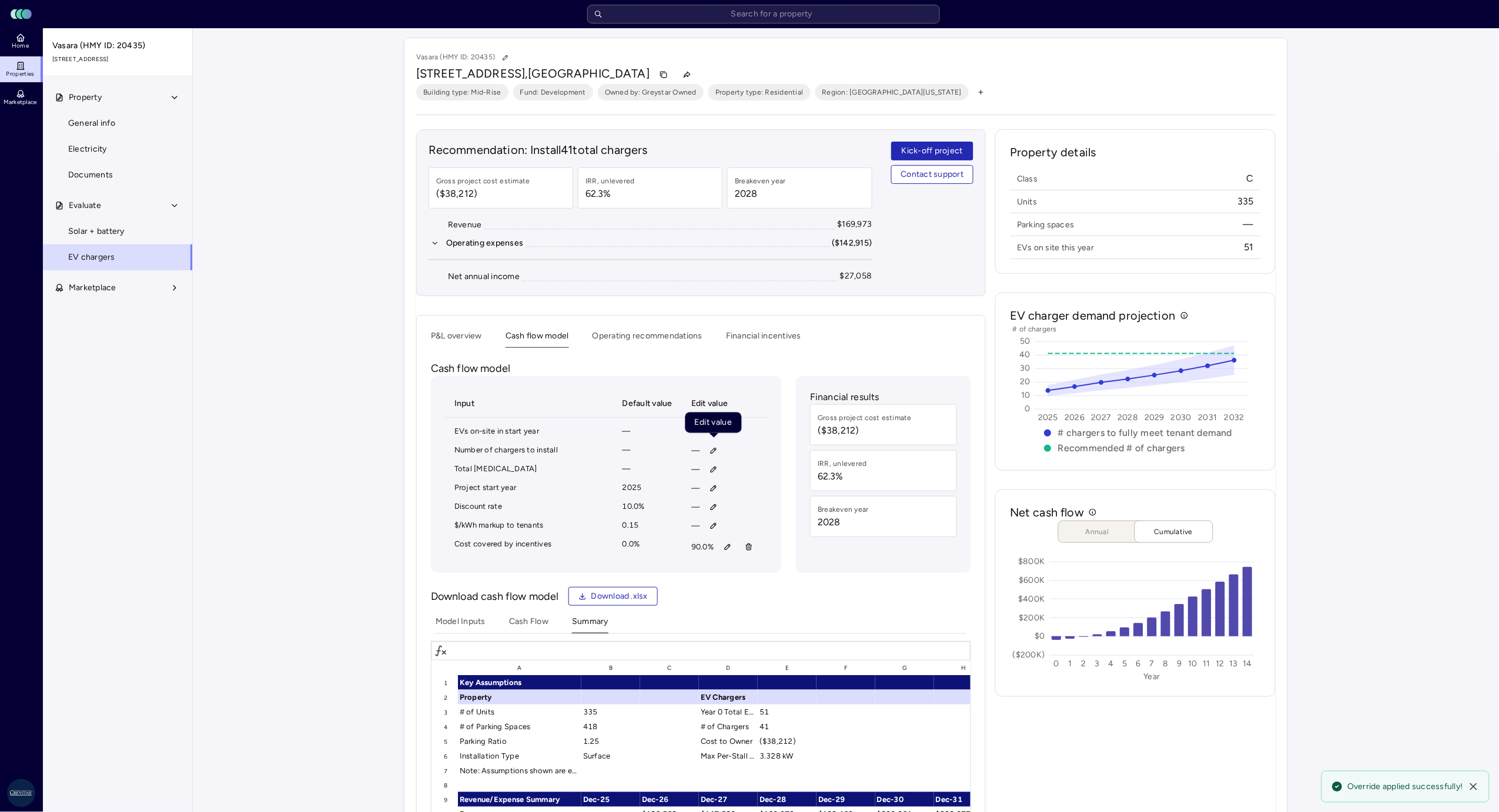
click at [712, 453] on icon "button" at bounding box center [714, 451] width 8 height 8
type input "20"
click at [750, 520] on button "Save" at bounding box center [770, 529] width 39 height 19
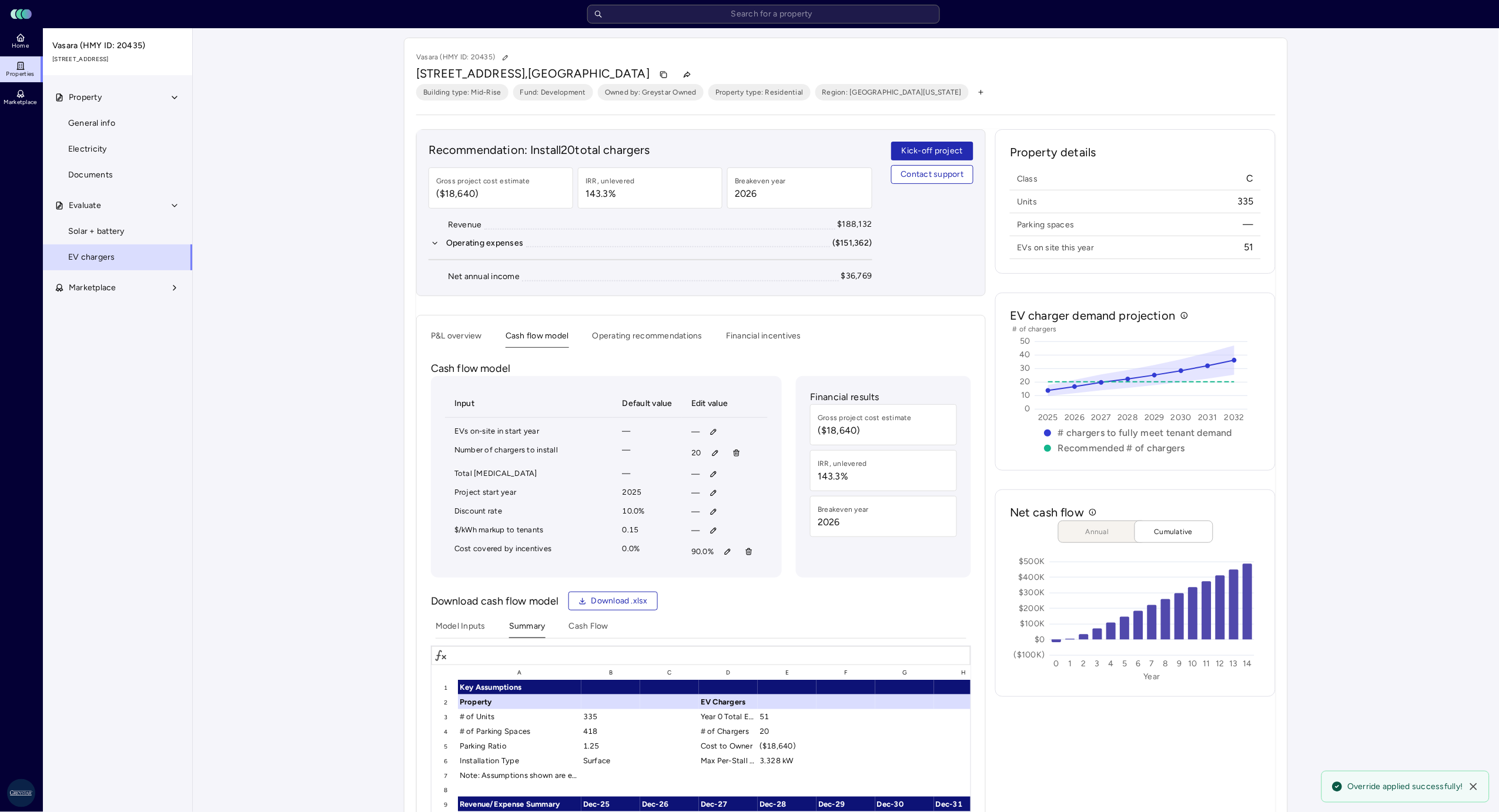
click at [453, 340] on button "P&L overview" at bounding box center [456, 338] width 51 height 18
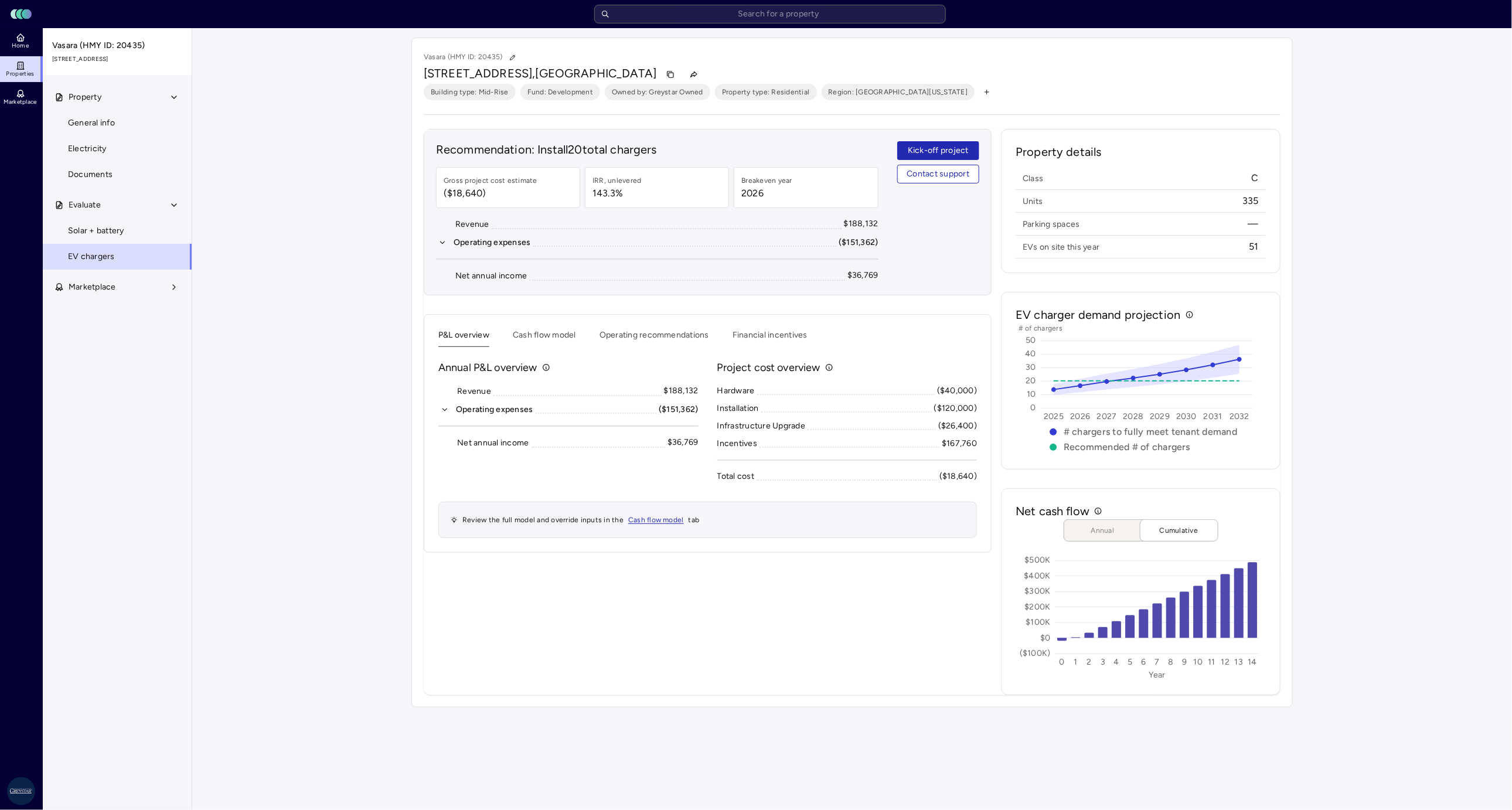
click at [748, 18] on input "text" at bounding box center [770, 14] width 352 height 19
type input "avana vista"
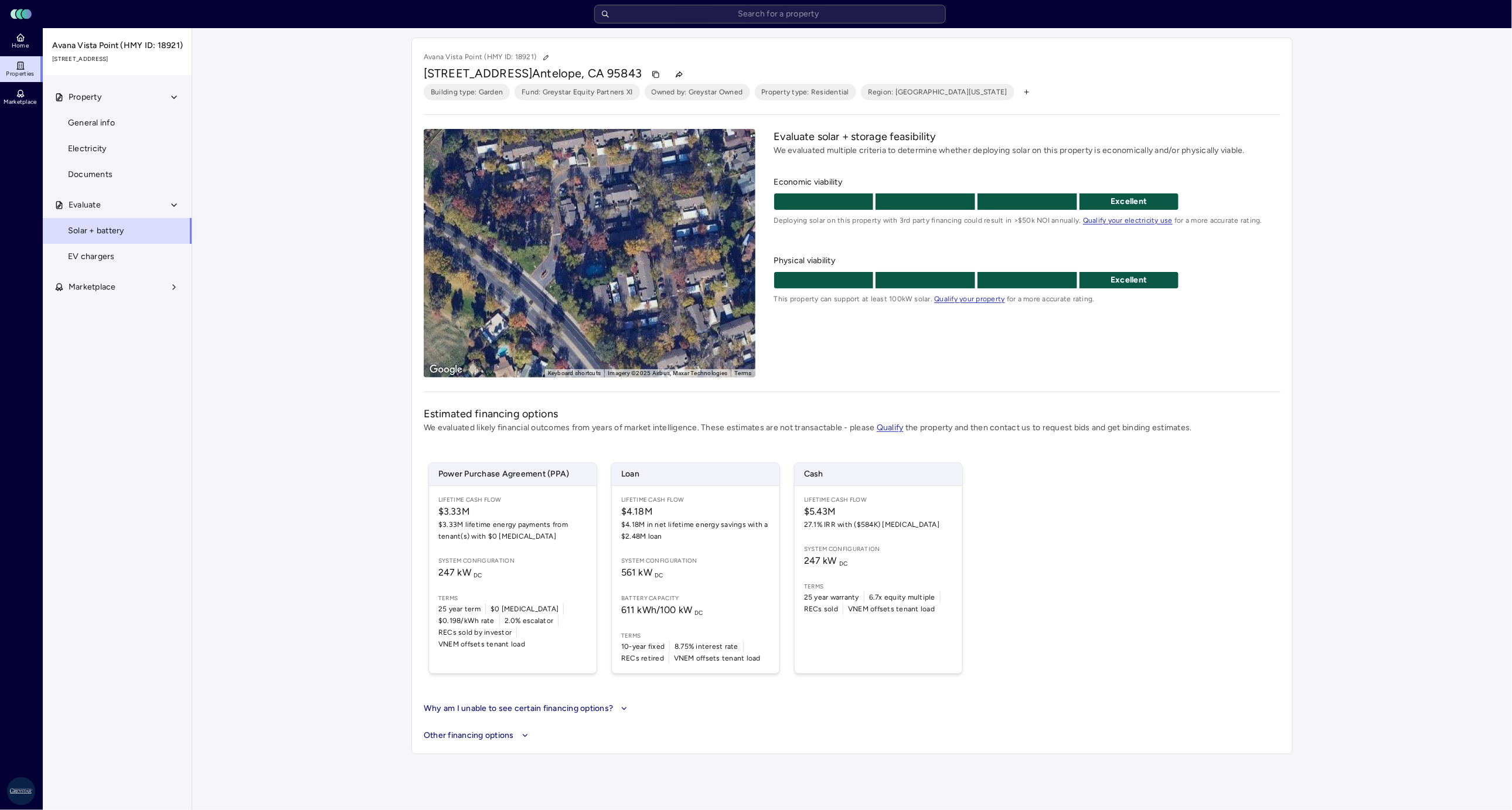
click at [142, 263] on link "EV chargers" at bounding box center [117, 256] width 150 height 26
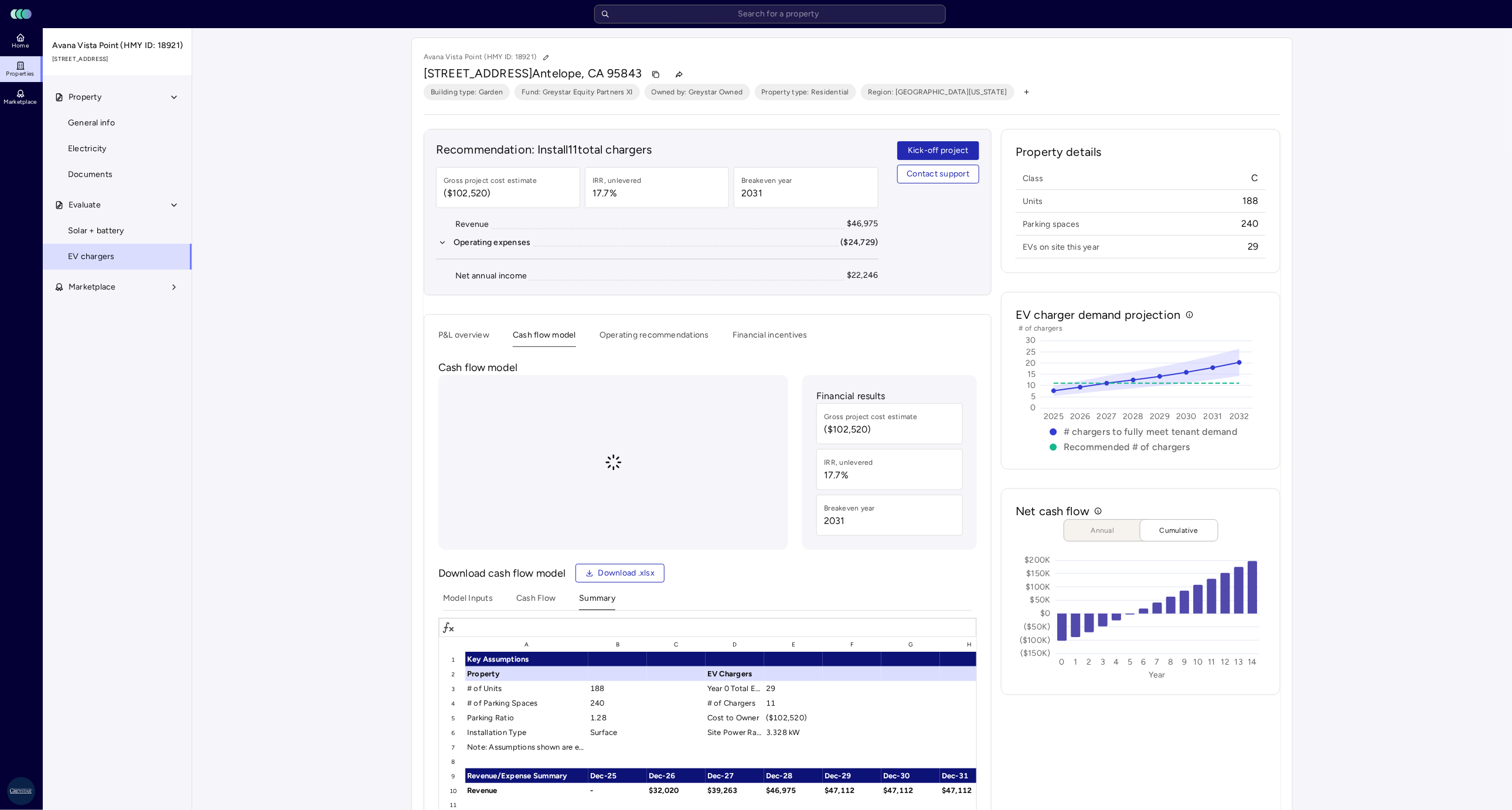
click at [538, 338] on button "Cash flow model" at bounding box center [545, 338] width 63 height 18
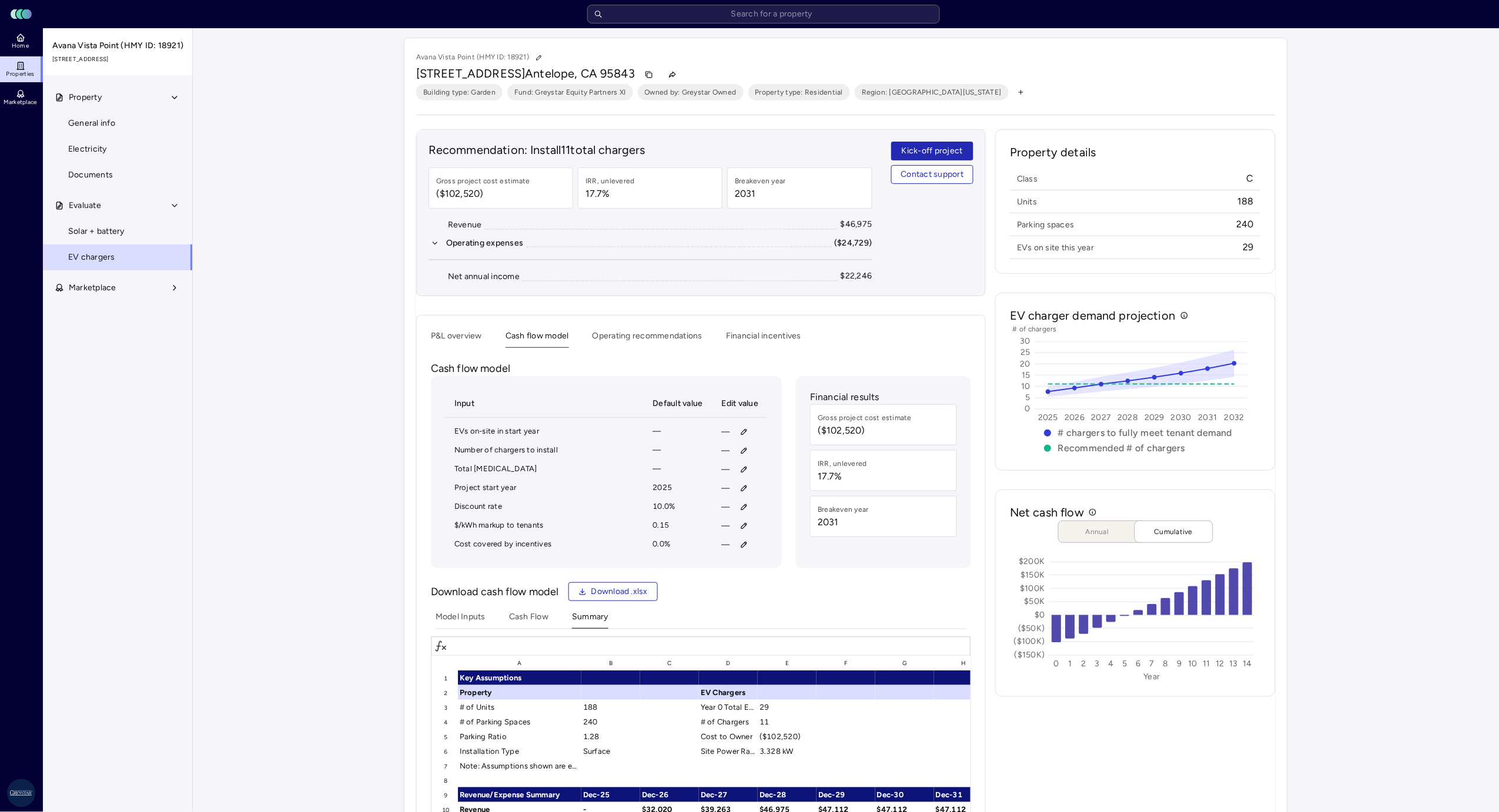
click at [744, 541] on icon "button" at bounding box center [744, 545] width 8 height 8
type input "90"
click at [794, 541] on span "Save" at bounding box center [799, 624] width 19 height 13
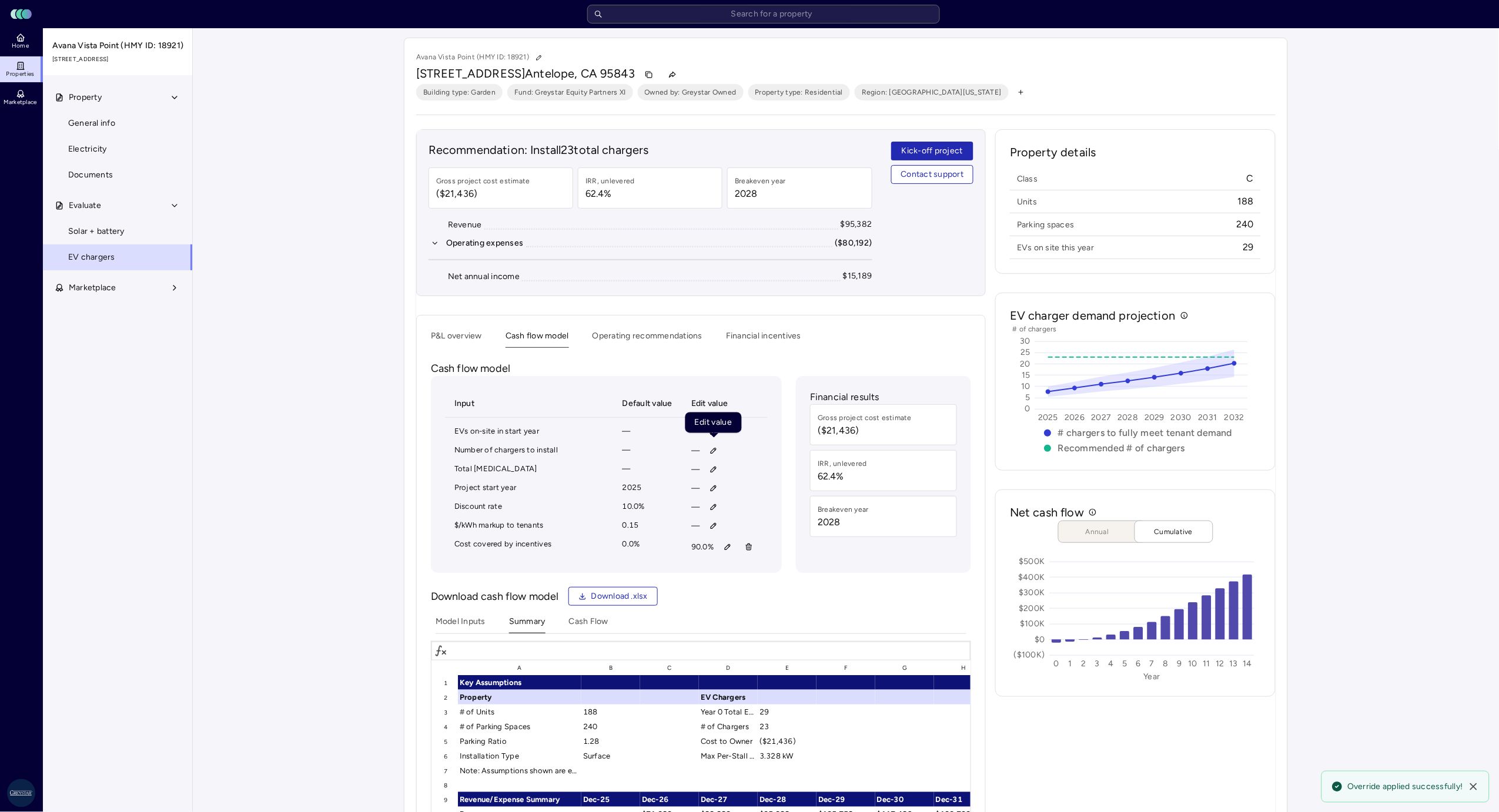
click at [710, 451] on icon "button" at bounding box center [714, 451] width 8 height 8
type input "11"
click at [771, 527] on span "Save" at bounding box center [770, 529] width 19 height 13
click at [450, 342] on button "P&L overview" at bounding box center [456, 338] width 51 height 18
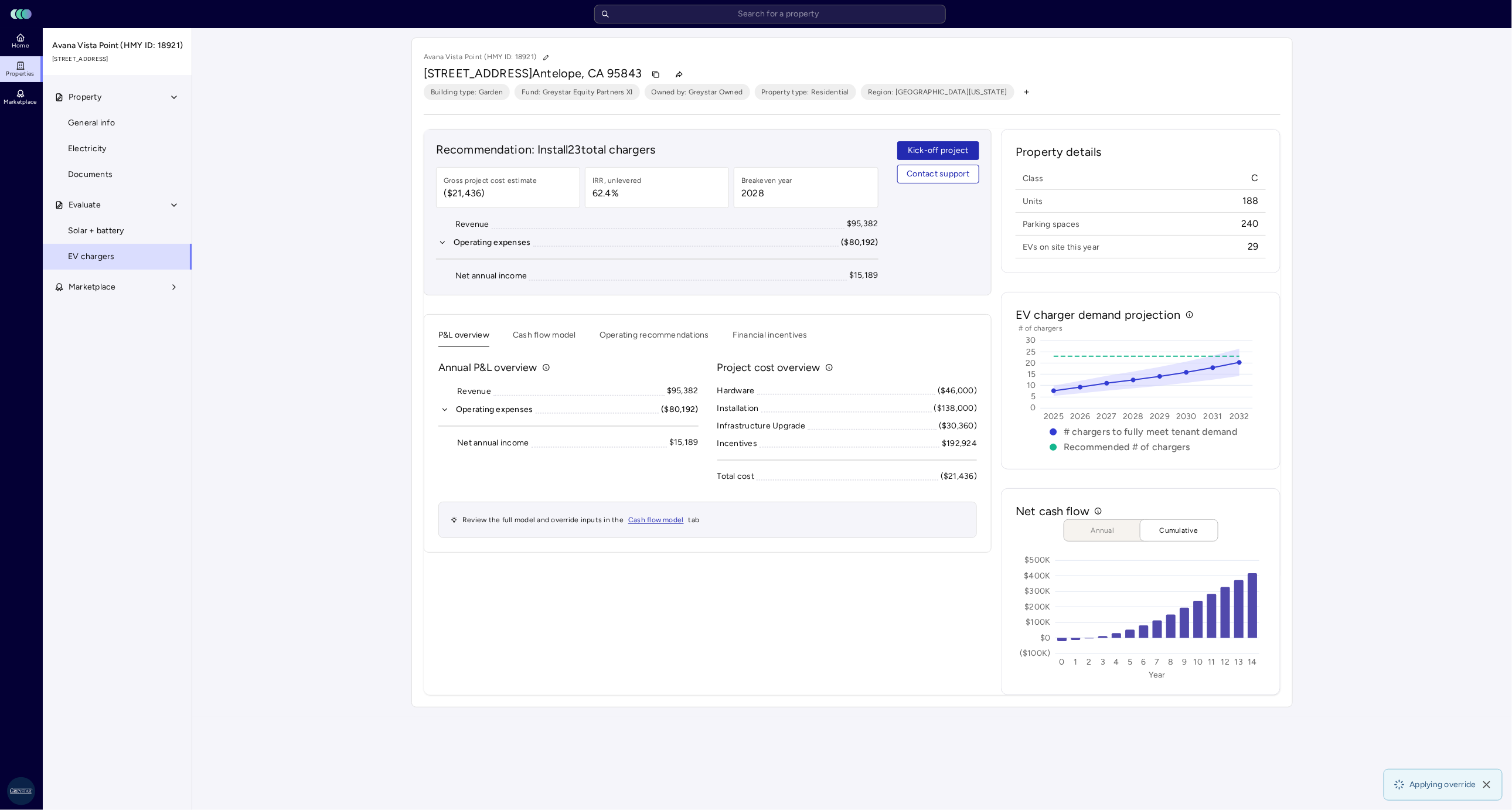
click at [1007, 493] on div "Your estimates have been updated [GEOGRAPHIC_DATA] (HMY ID: 18921) [STREET_ADDR…" at bounding box center [852, 372] width 1320 height 689
click at [805, 10] on input "text" at bounding box center [770, 14] width 352 height 19
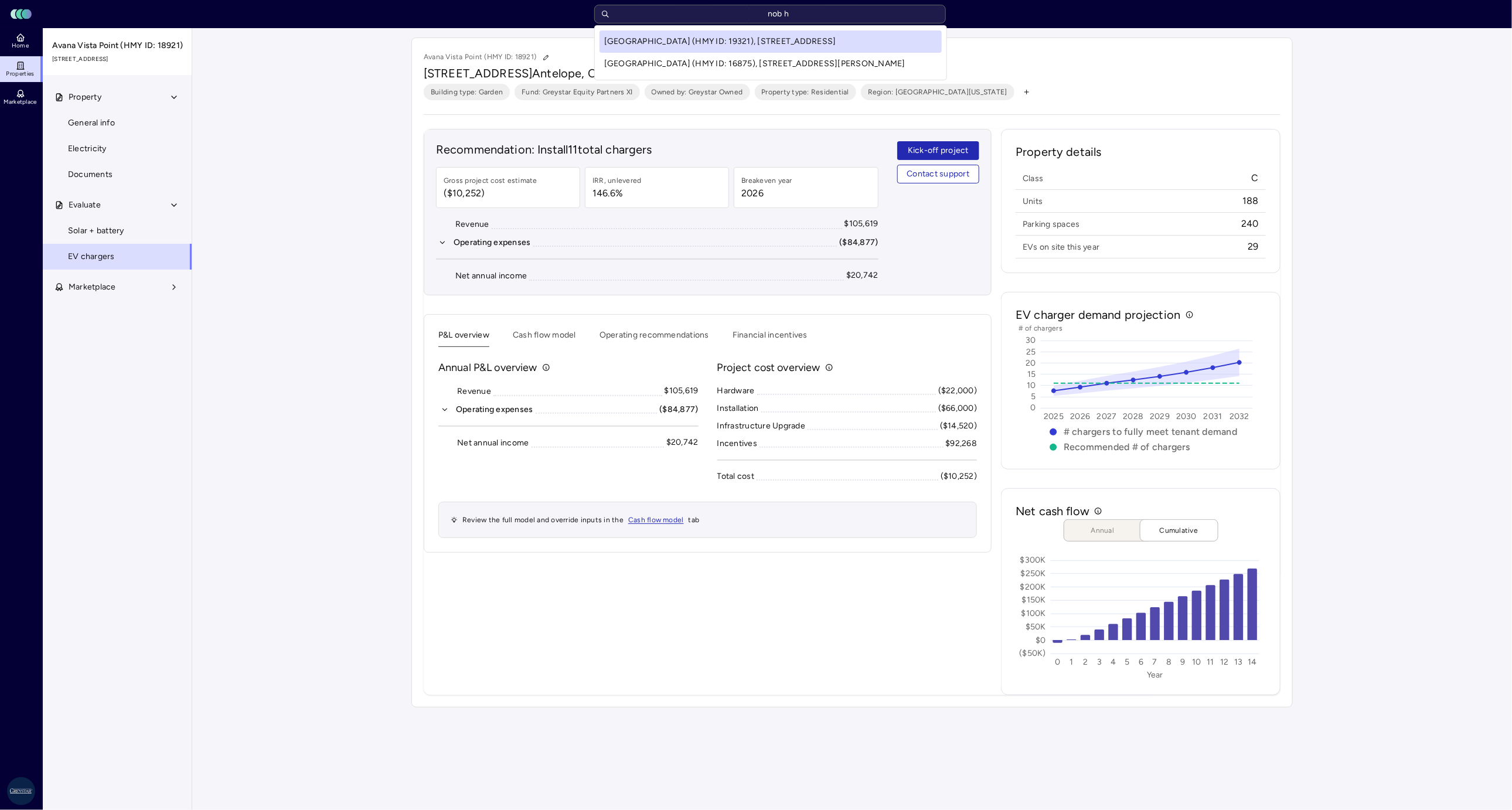
type input "nob hi"
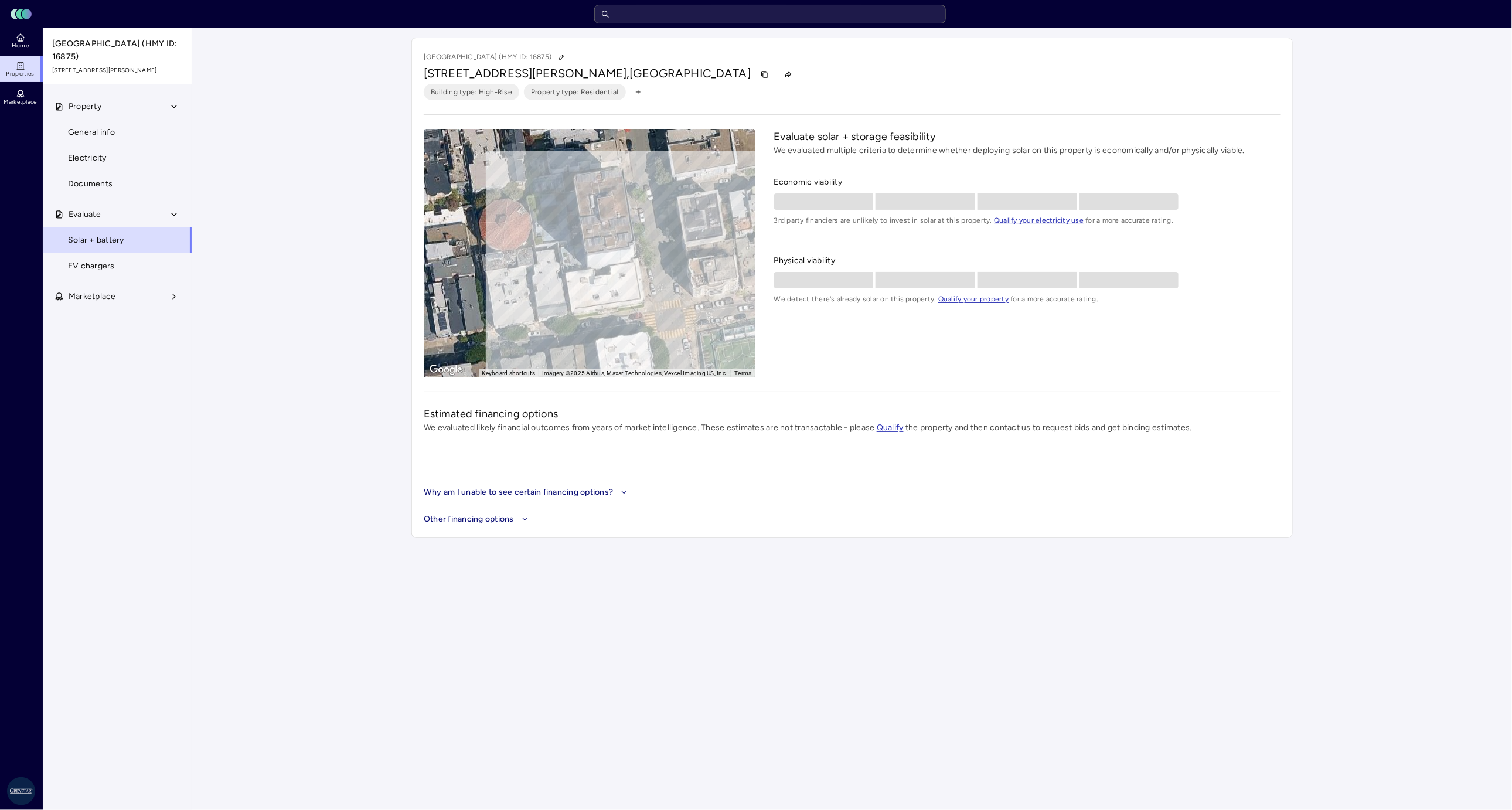
click at [109, 259] on span "EV chargers" at bounding box center [92, 266] width 47 height 13
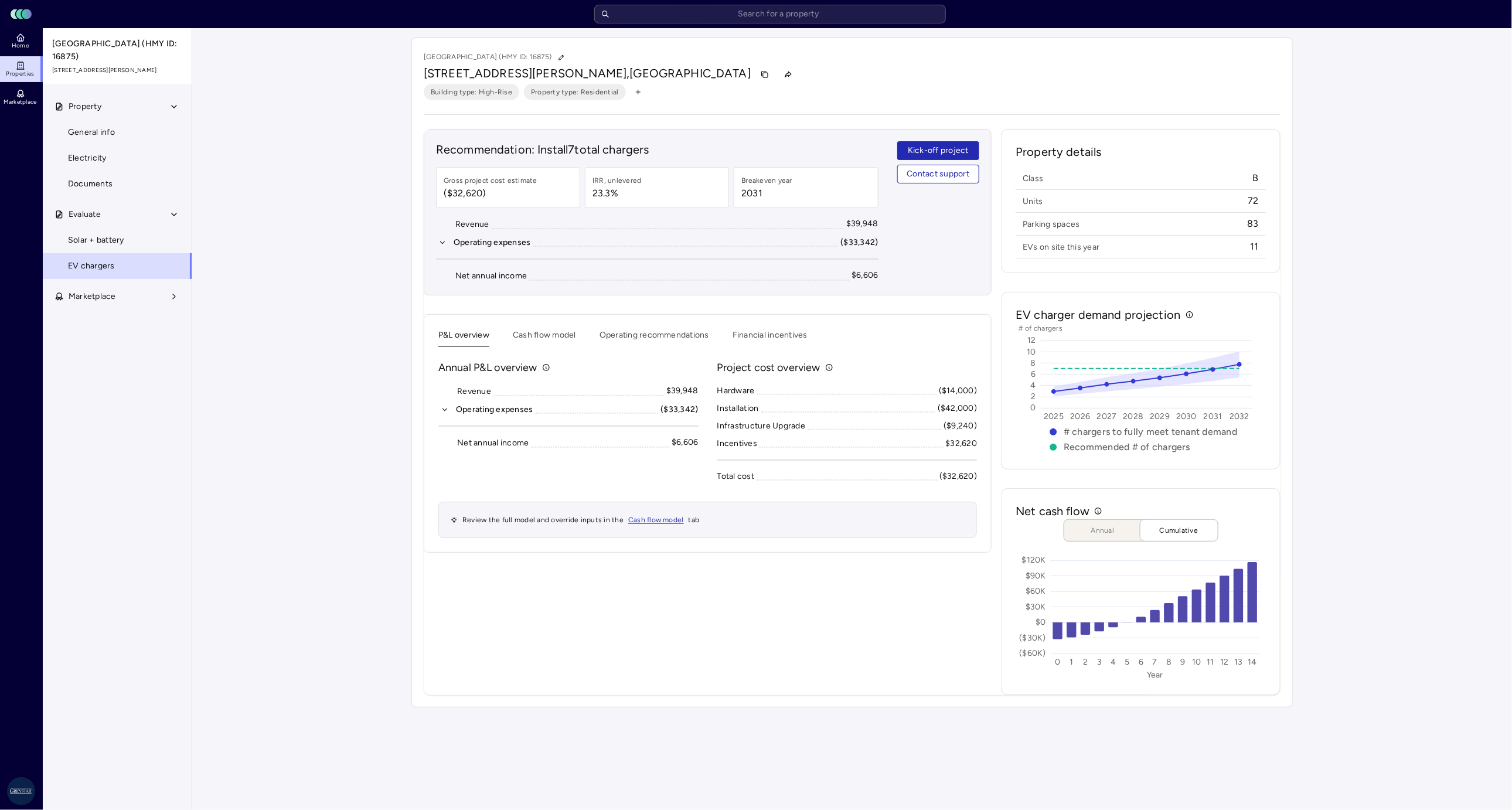
click at [1007, 540] on div "Your estimates have been updated [GEOGRAPHIC_DATA] (HMY ID: 16875) [STREET_ADDR…" at bounding box center [852, 372] width 1320 height 689
click at [538, 329] on button "Cash flow model" at bounding box center [545, 338] width 63 height 18
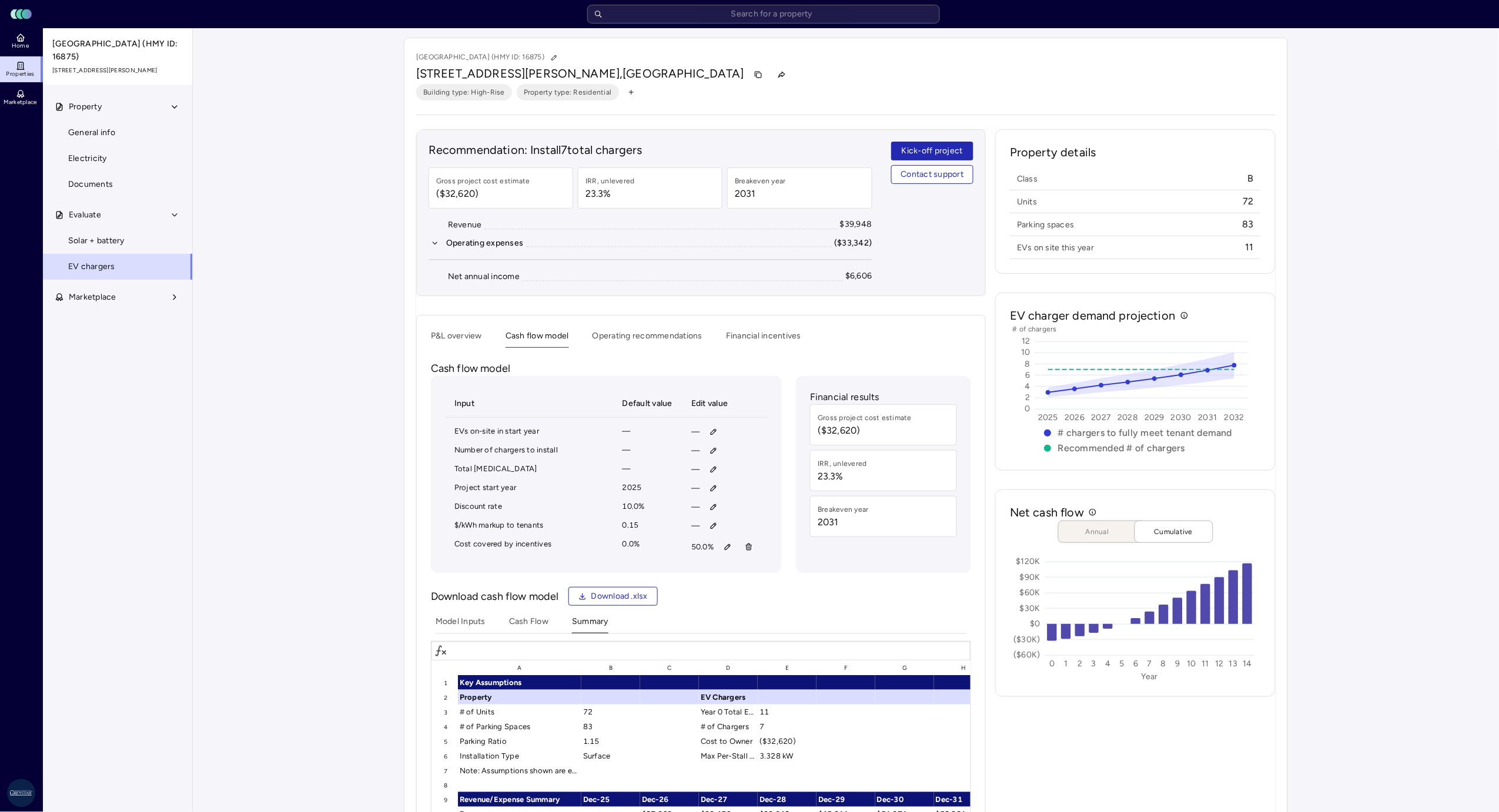
click at [477, 344] on button "P&L overview" at bounding box center [456, 338] width 51 height 18
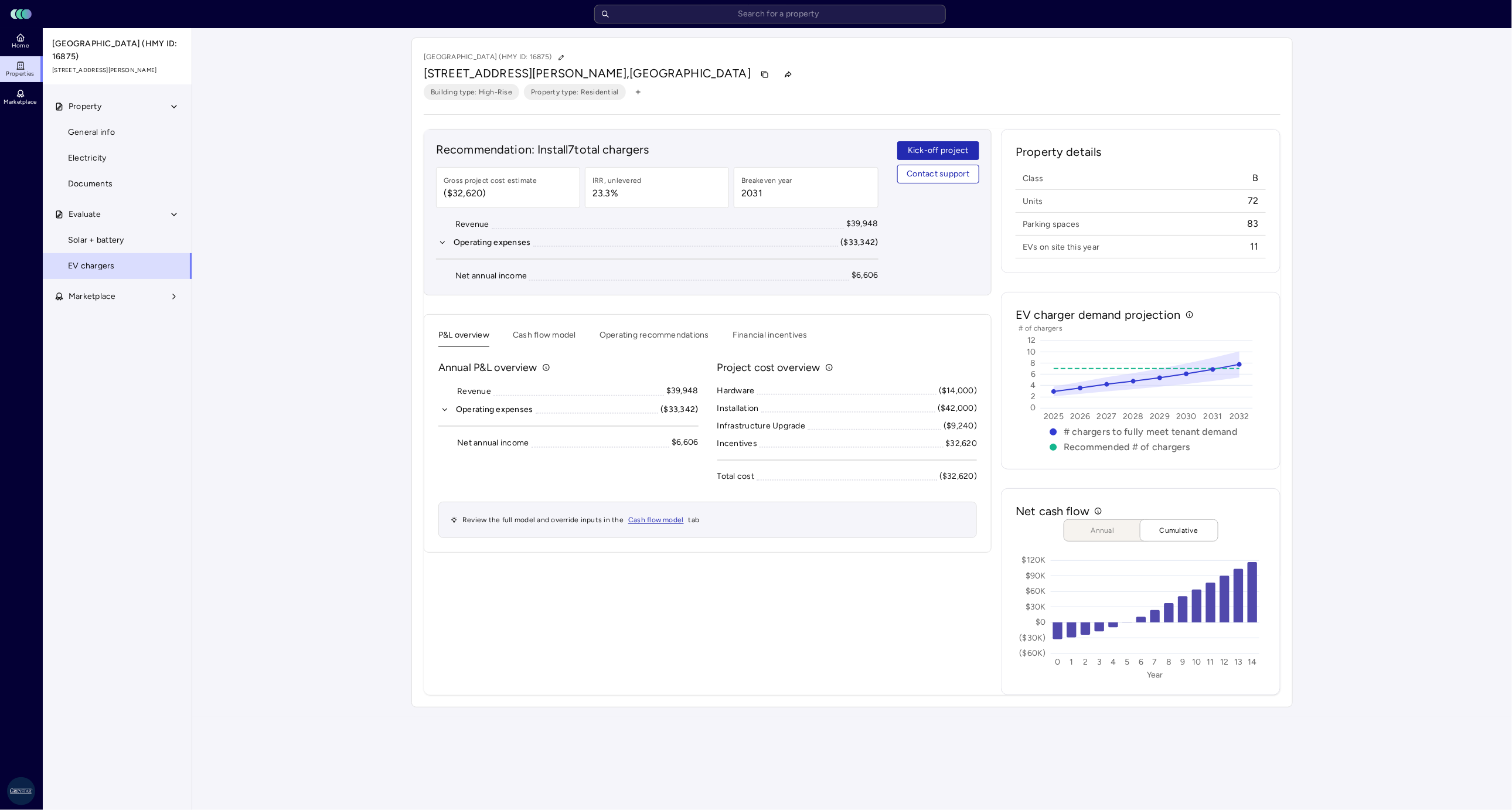
click at [1007, 475] on div "Your estimates have been updated [GEOGRAPHIC_DATA] (HMY ID: 16875) [STREET_ADDR…" at bounding box center [852, 372] width 1320 height 689
click at [561, 332] on button "Cash flow model" at bounding box center [545, 338] width 63 height 18
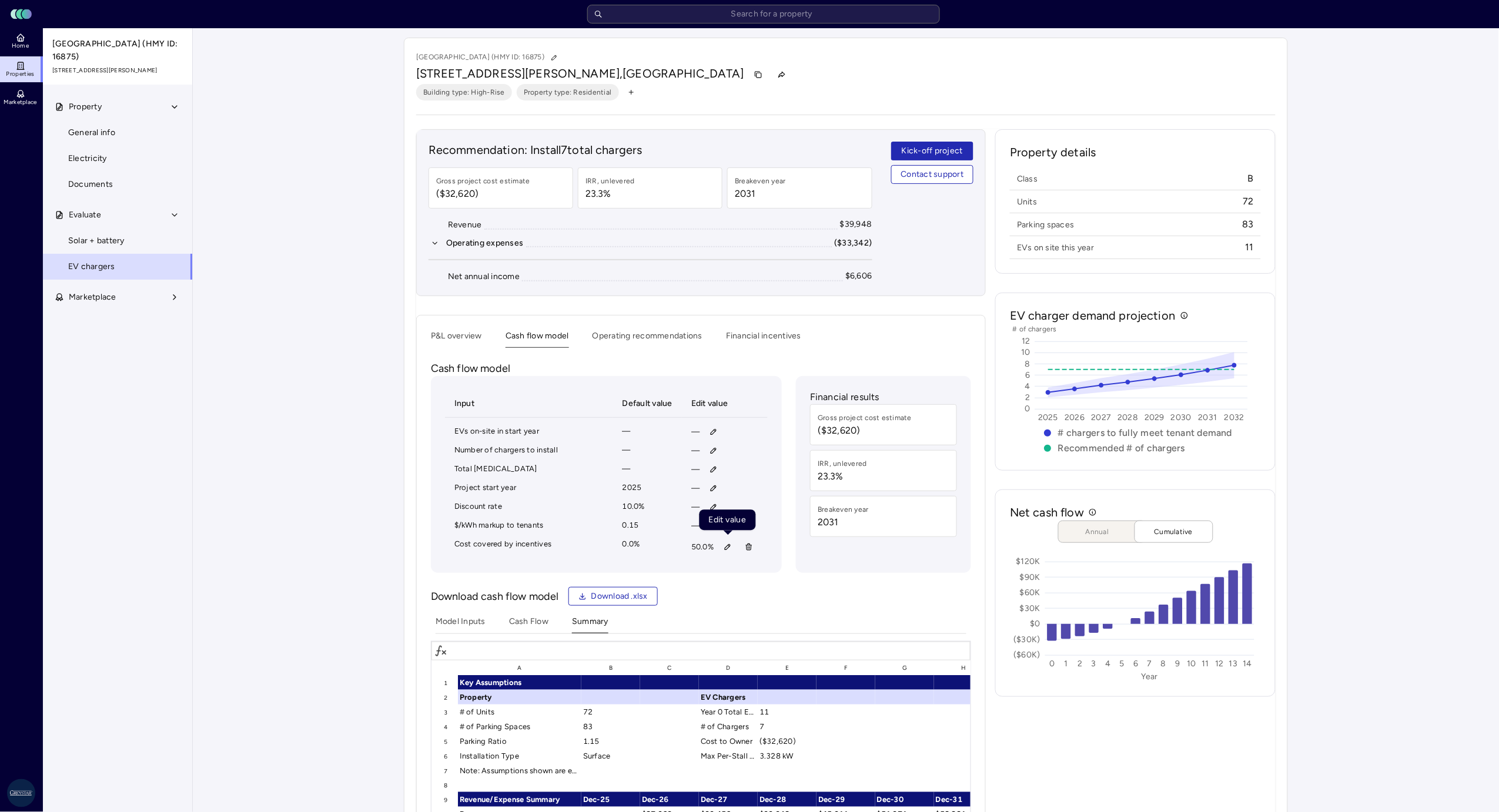
click at [727, 541] on icon "button" at bounding box center [728, 547] width 8 height 8
type input "66"
click at [764, 541] on button "Save" at bounding box center [784, 625] width 39 height 19
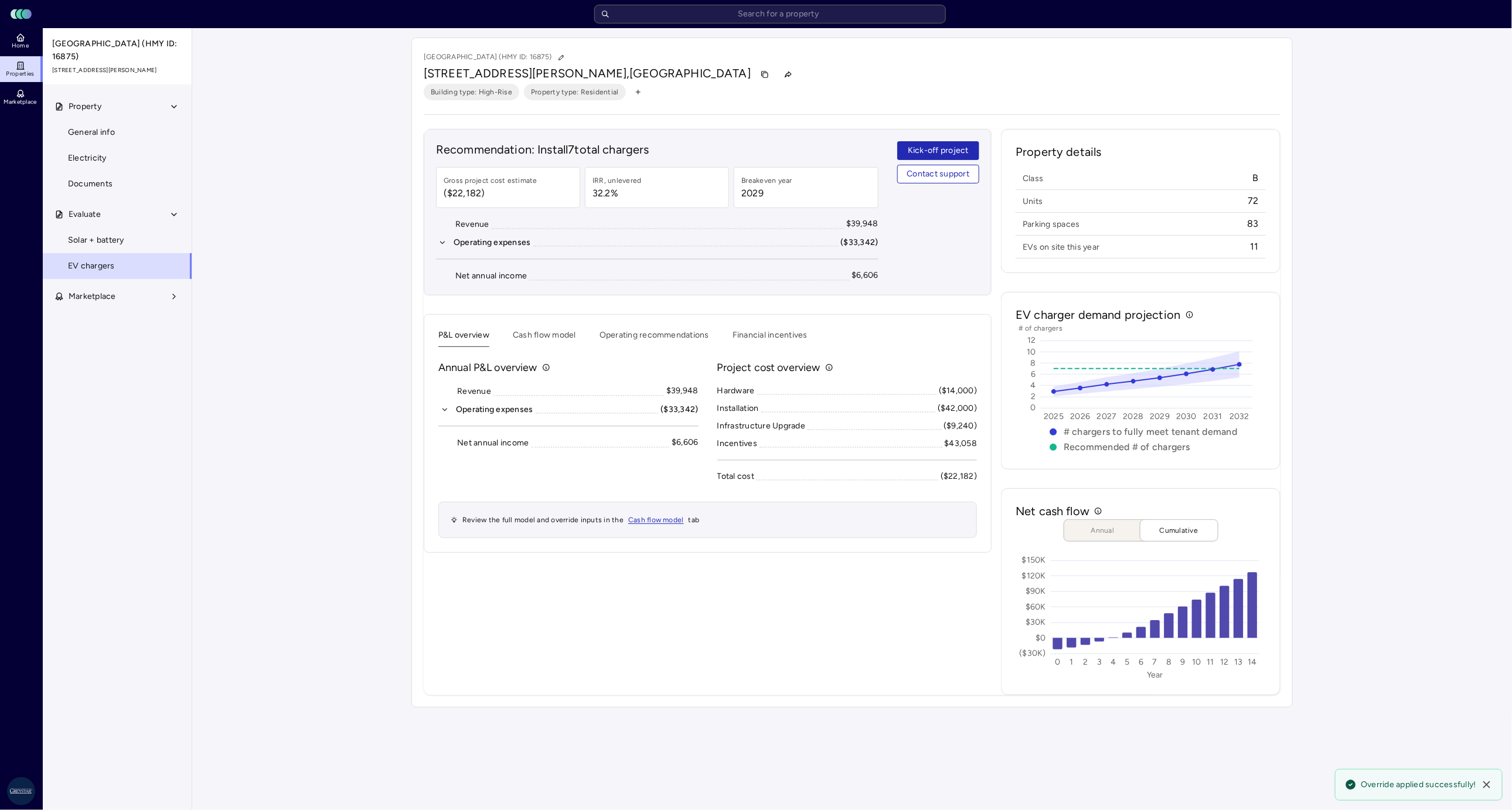
click at [440, 345] on button "P&L overview" at bounding box center [464, 338] width 51 height 18
click at [678, 11] on input "text" at bounding box center [770, 14] width 352 height 19
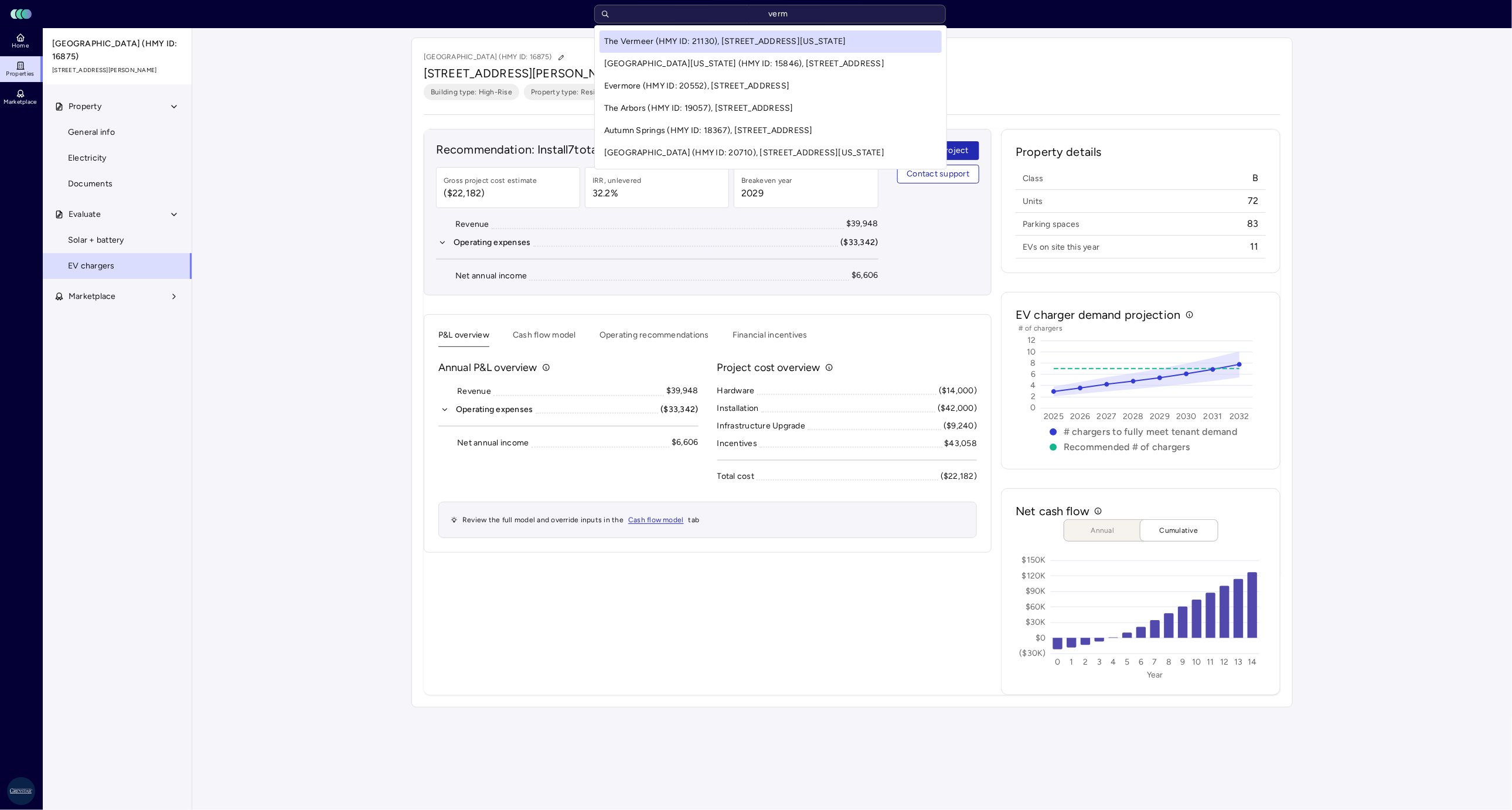
type input "verm"
